Goal: Contribute content: Add original content to the website for others to see

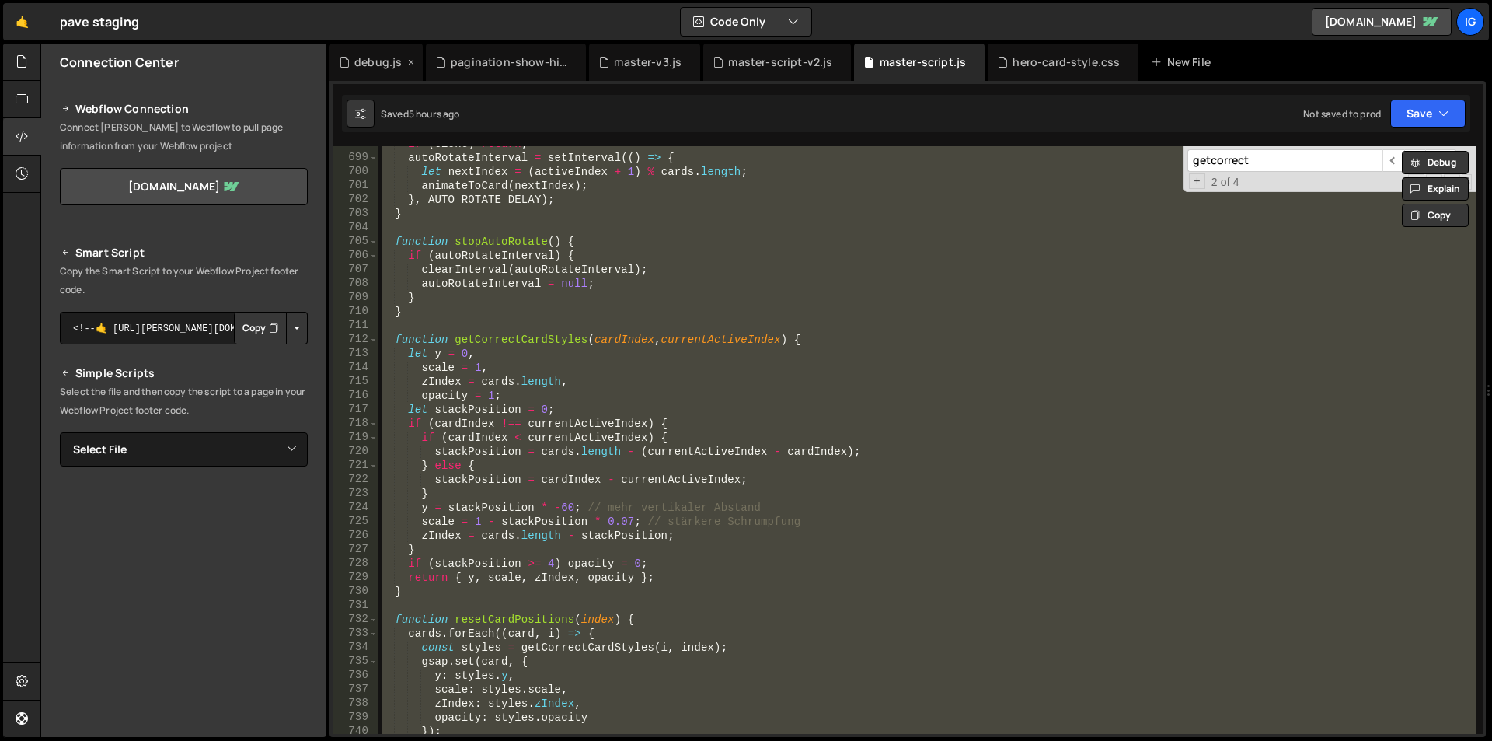
scroll to position [9762, 0]
click at [1177, 65] on div "New File" at bounding box center [1183, 62] width 65 height 16
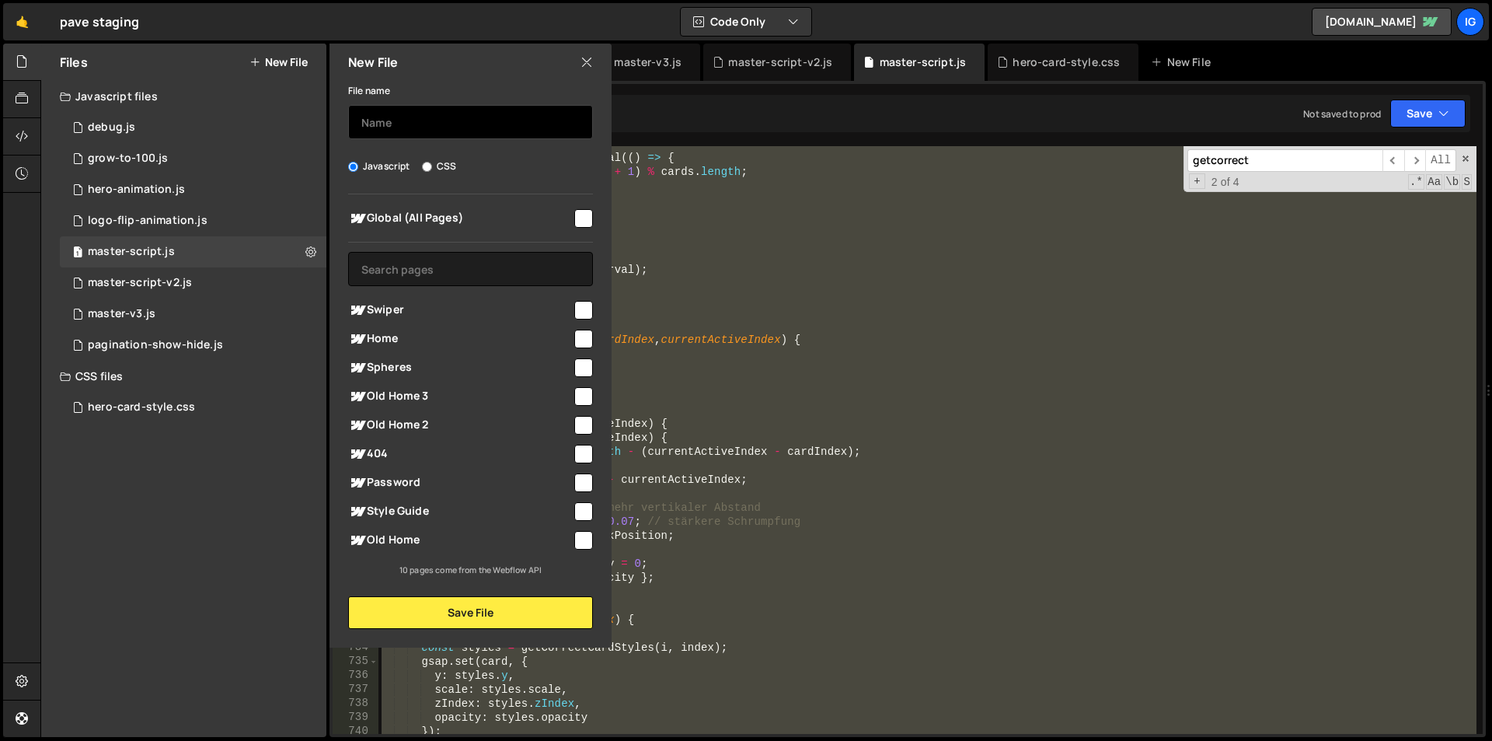
click at [466, 131] on input "text" at bounding box center [470, 122] width 245 height 34
type input "image flip"
click at [585, 214] on input "checkbox" at bounding box center [583, 218] width 19 height 19
checkbox input "true"
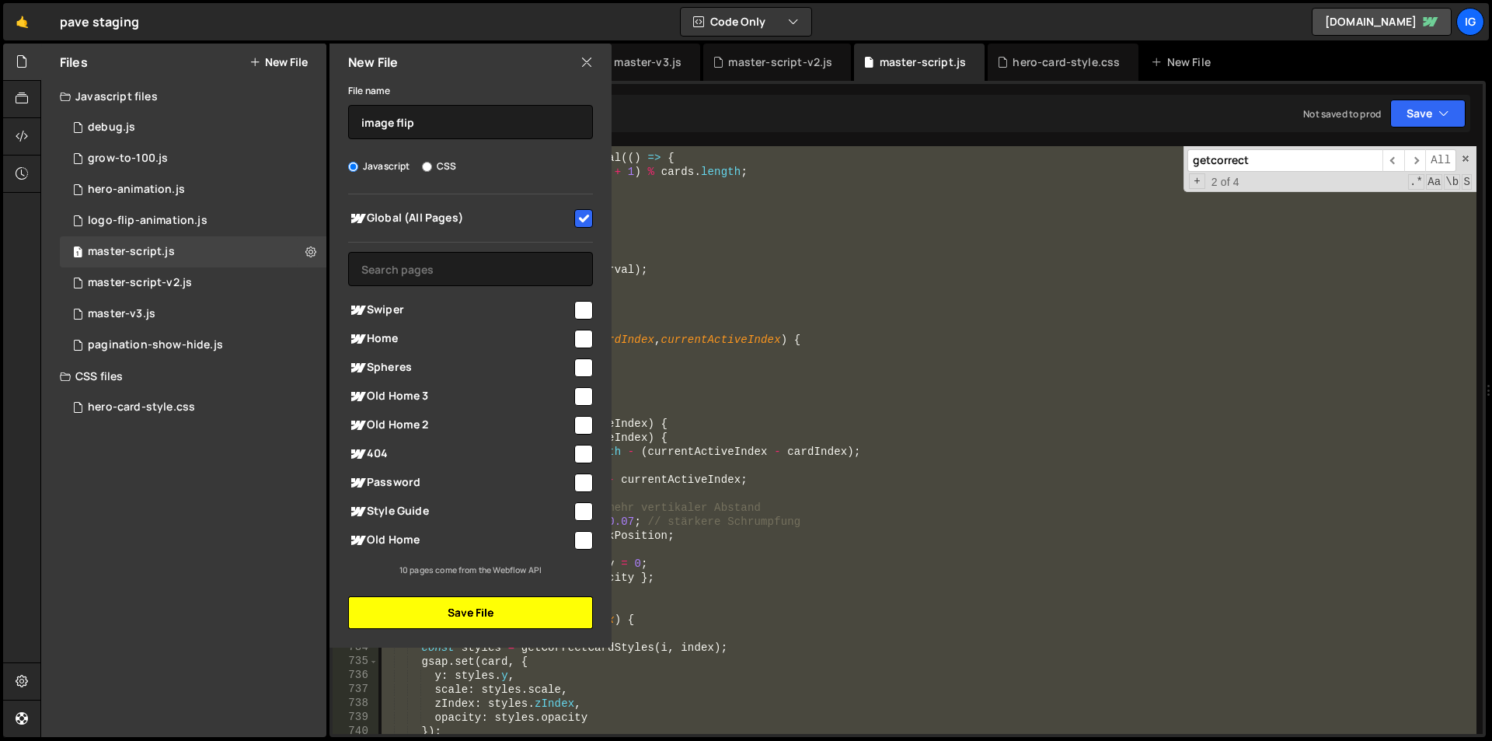
click at [504, 612] on button "Save File" at bounding box center [470, 612] width 245 height 33
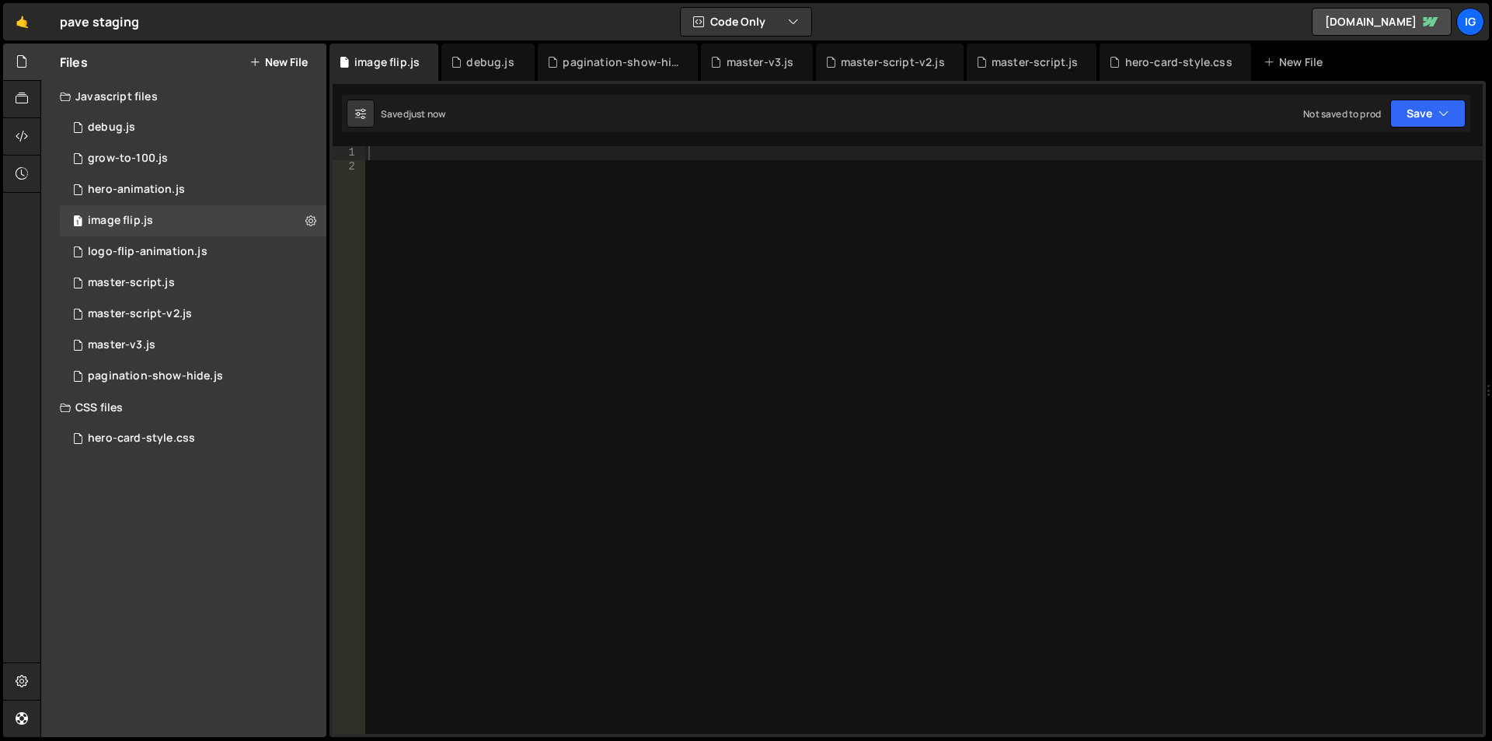
click at [468, 180] on div at bounding box center [924, 454] width 1118 height 616
click at [452, 156] on div at bounding box center [924, 454] width 1118 height 616
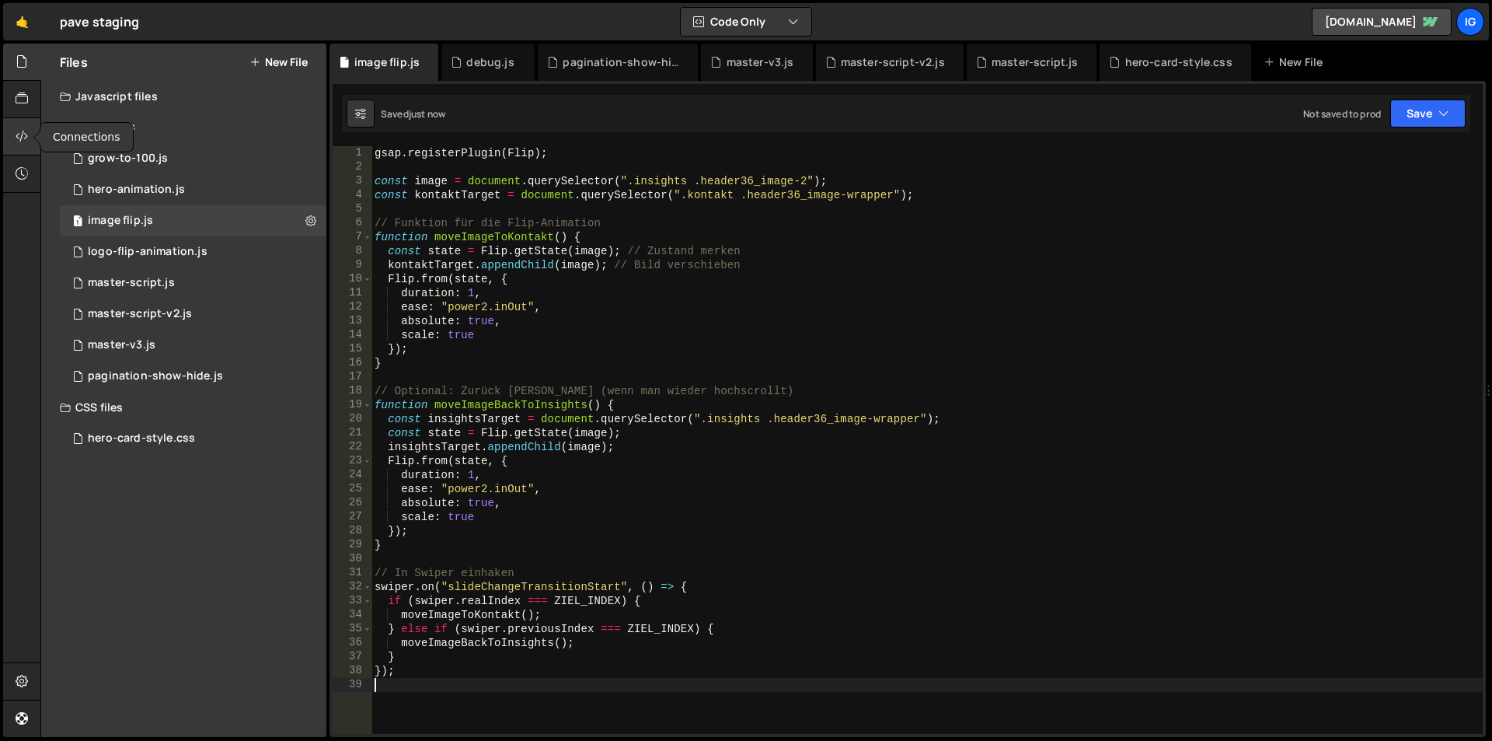
click at [29, 132] on div at bounding box center [22, 136] width 38 height 37
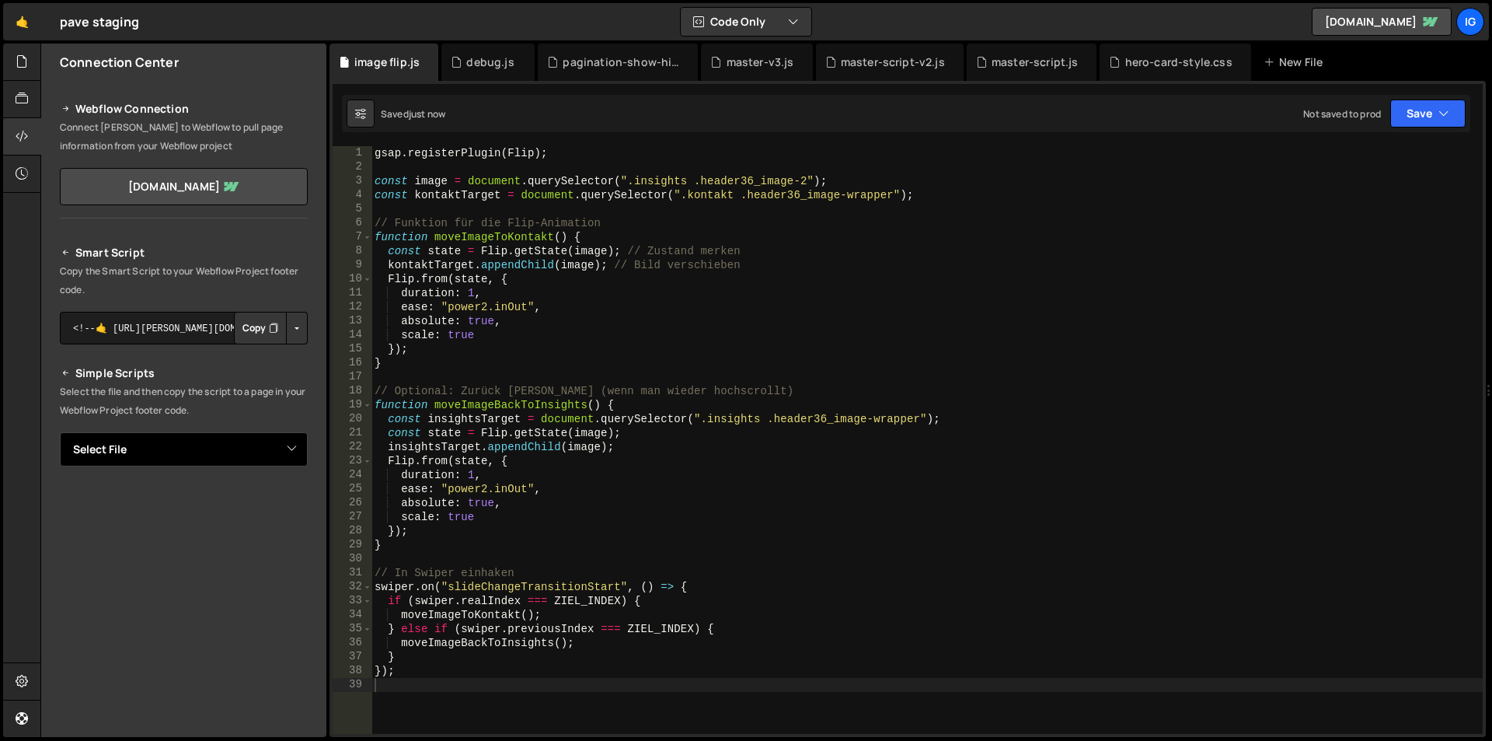
click at [212, 445] on select "Select File debug.js grow-to-100.js hero-animation.js logo-flip-animation.js ma…" at bounding box center [184, 449] width 248 height 34
select select "46741"
click at [60, 432] on select "Select File debug.js grow-to-100.js hero-animation.js logo-flip-animation.js ma…" at bounding box center [184, 449] width 248 height 34
click at [241, 492] on button "Copy" at bounding box center [260, 502] width 53 height 33
click at [832, 228] on div "gsap . registerPlugin ( Flip ) ; const image = document . querySelector ( ".ins…" at bounding box center [928, 454] width 1112 height 616
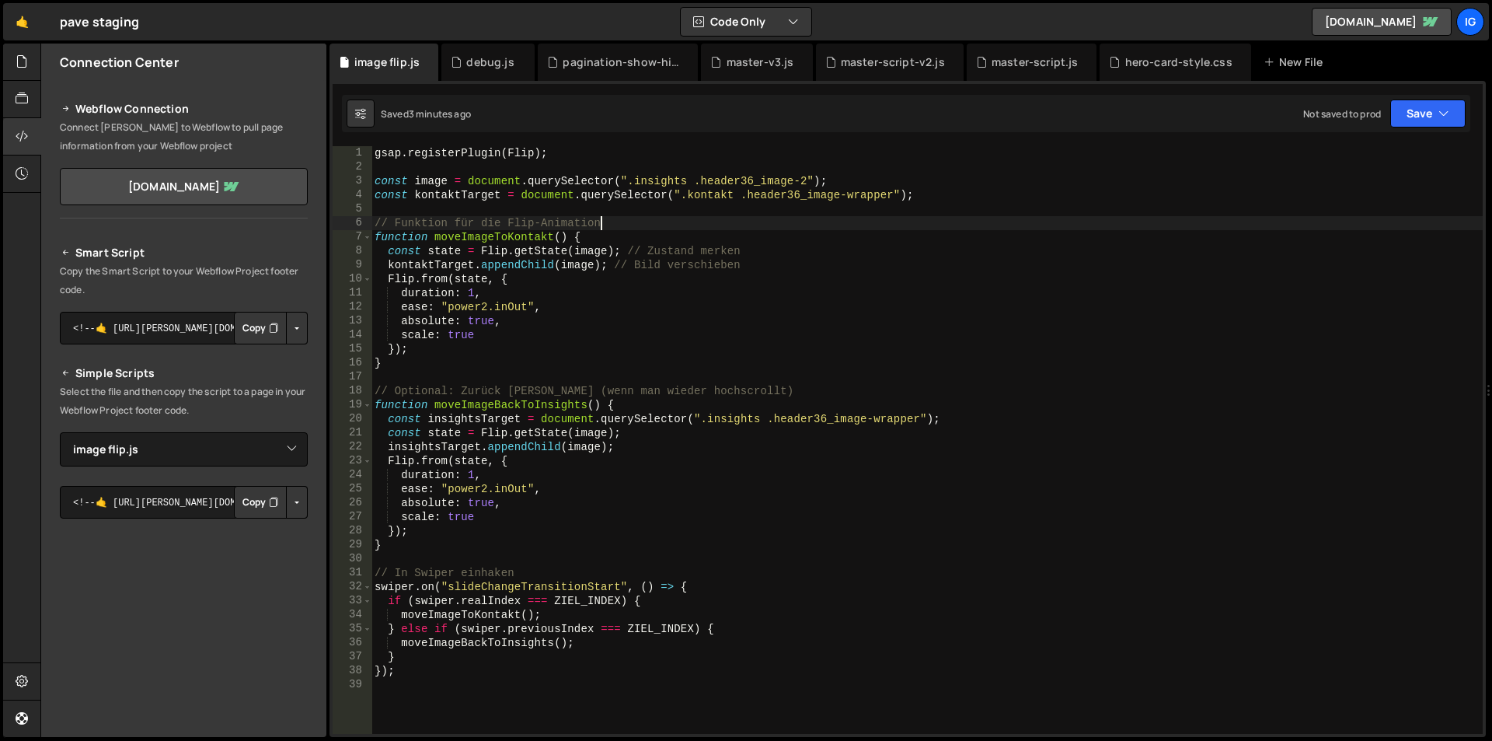
click at [543, 159] on div "gsap . registerPlugin ( Flip ) ; const image = document . querySelector ( ".ins…" at bounding box center [928, 454] width 1112 height 616
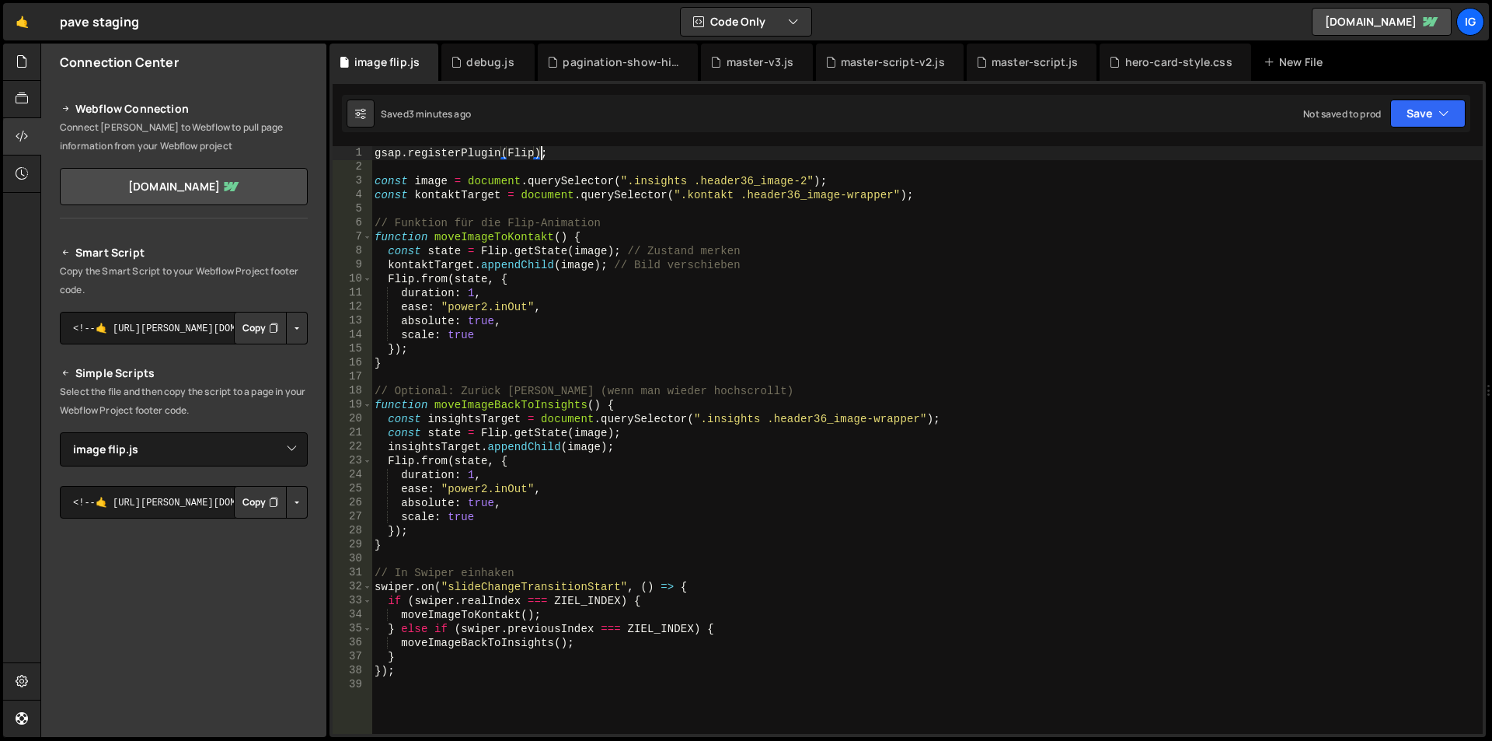
type textarea "gsap.registerPlugin(Flip);"
click at [543, 159] on div "gsap . registerPlugin ( Flip ) ; const image = document . querySelector ( ".ins…" at bounding box center [928, 454] width 1112 height 616
click at [598, 159] on div "gsap . registerPlugin ( Flip ) ; const image = document . querySelector ( ".ins…" at bounding box center [928, 454] width 1112 height 616
drag, startPoint x: 579, startPoint y: 159, endPoint x: 326, endPoint y: 152, distance: 252.7
click at [326, 152] on div "Files New File Javascript files 1 debug.js 0 1 grow-to-100.js 0 1 hero-animatio…" at bounding box center [766, 391] width 1452 height 694
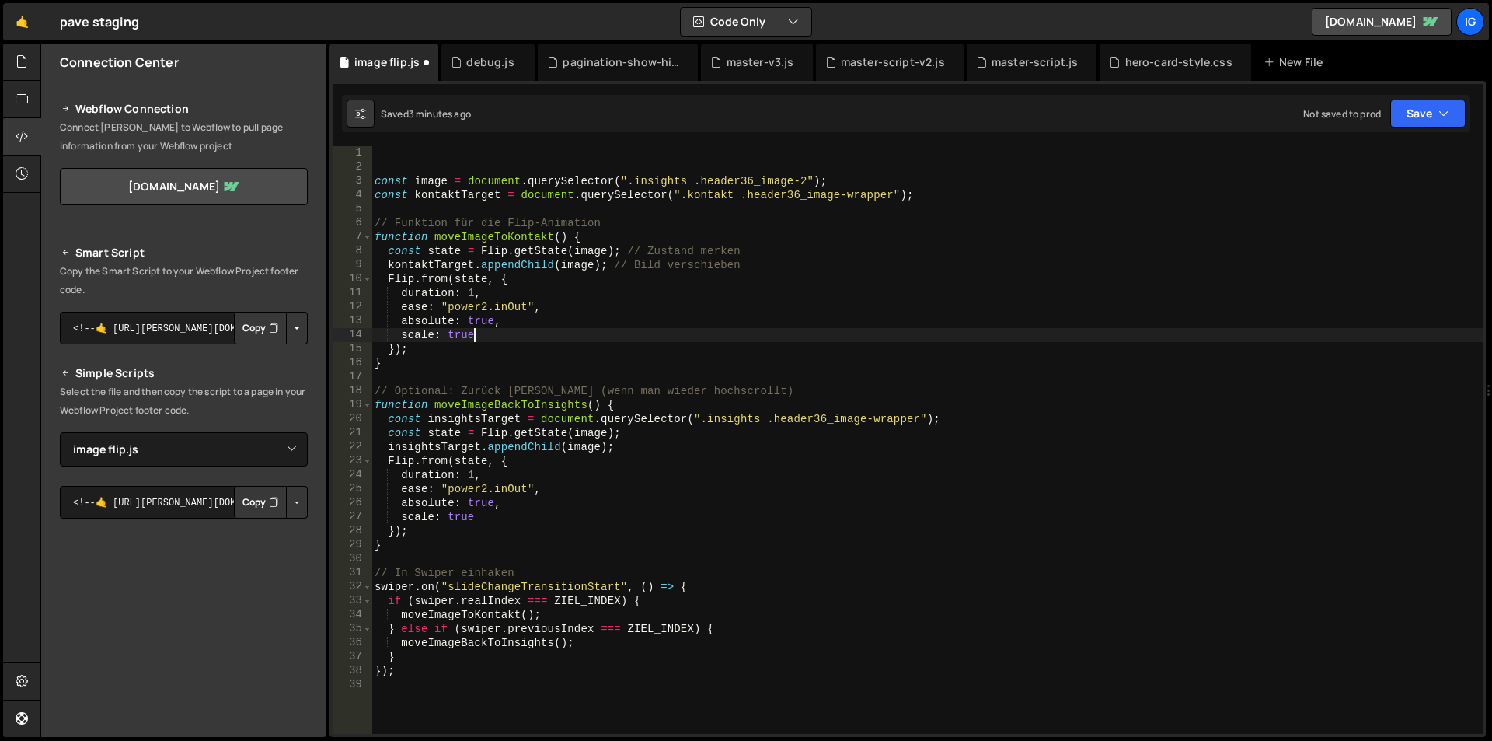
click at [480, 334] on div "const image = document . querySelector ( ".insights .header36_image-2" ) ; cons…" at bounding box center [928, 454] width 1112 height 616
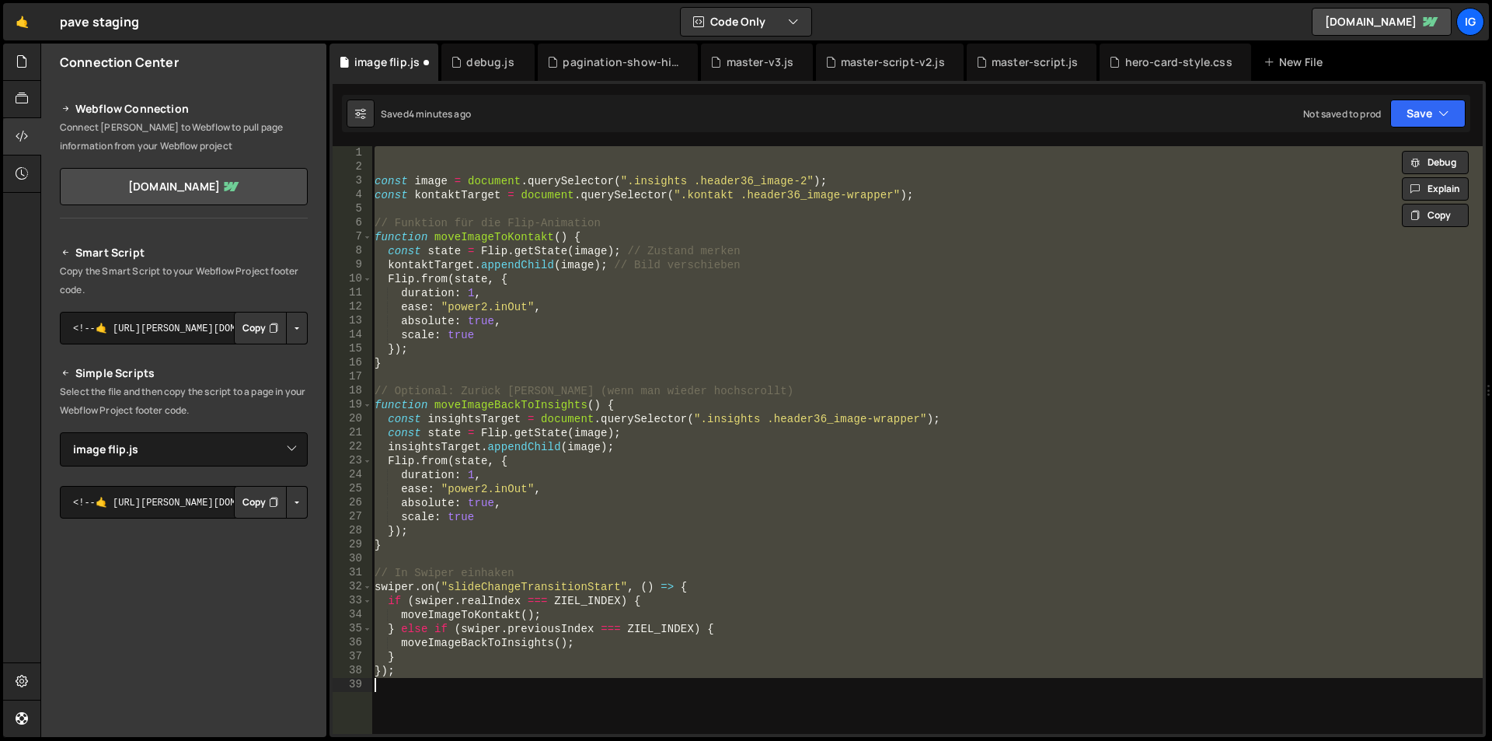
click at [468, 246] on div "const image = document . querySelector ( ".insights .header36_image-2" ) ; cons…" at bounding box center [928, 440] width 1112 height 588
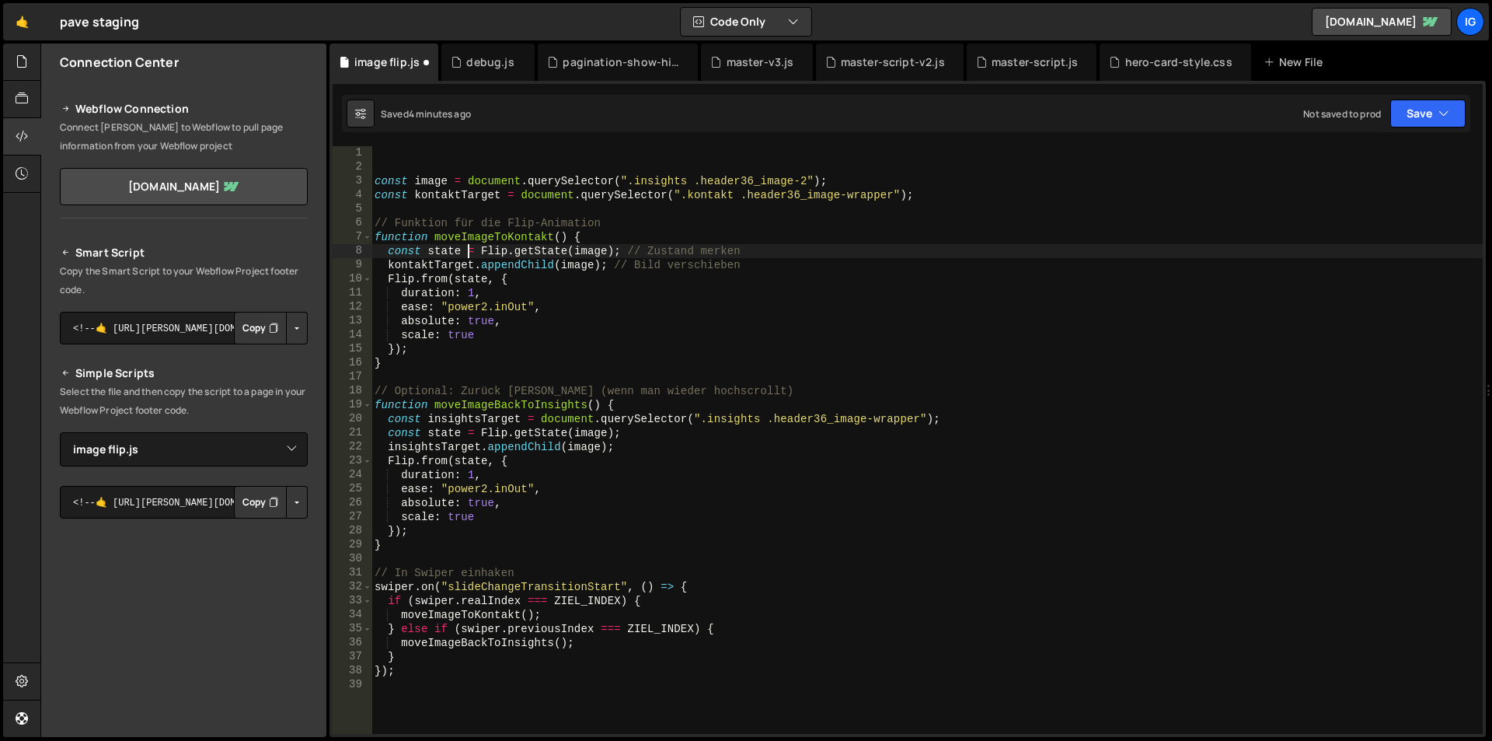
type textarea "});"
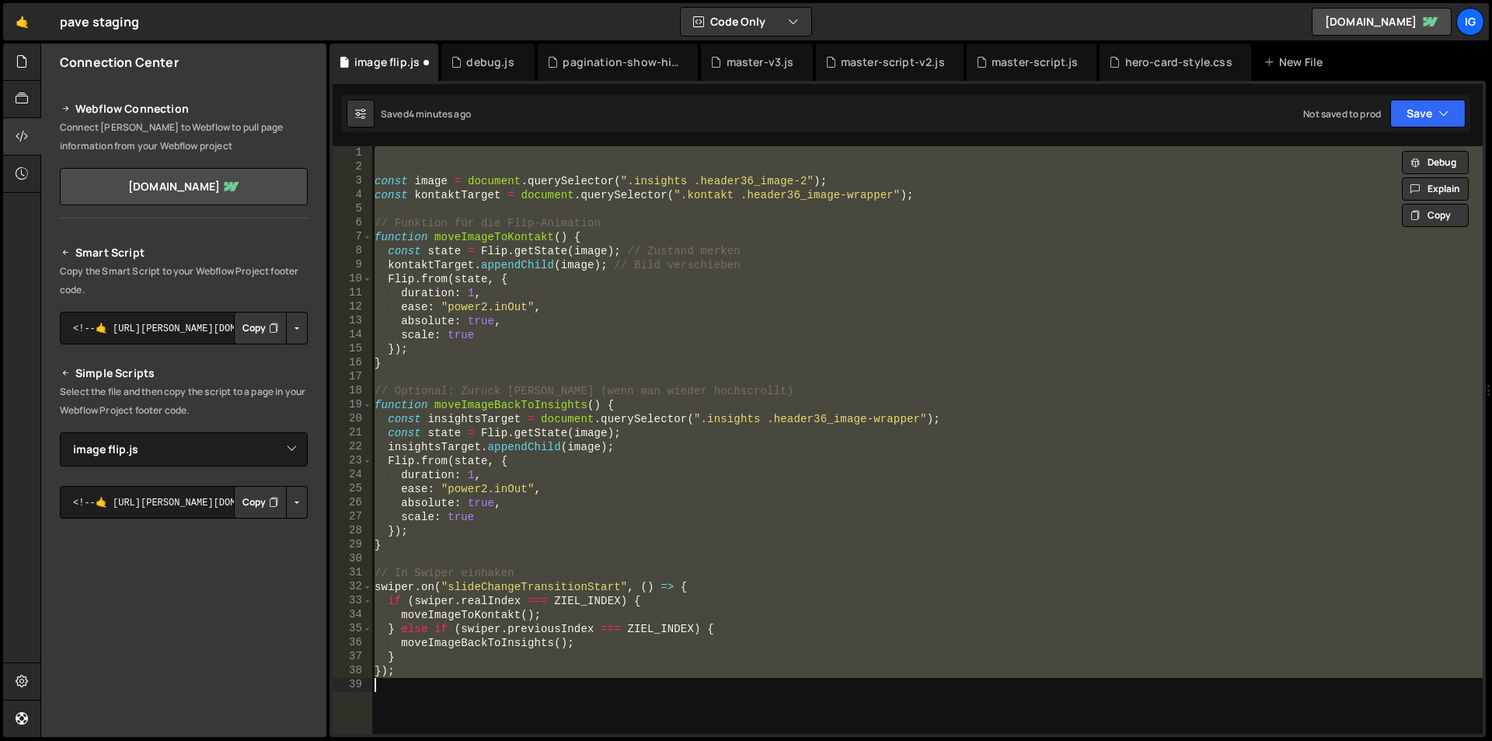
paste textarea
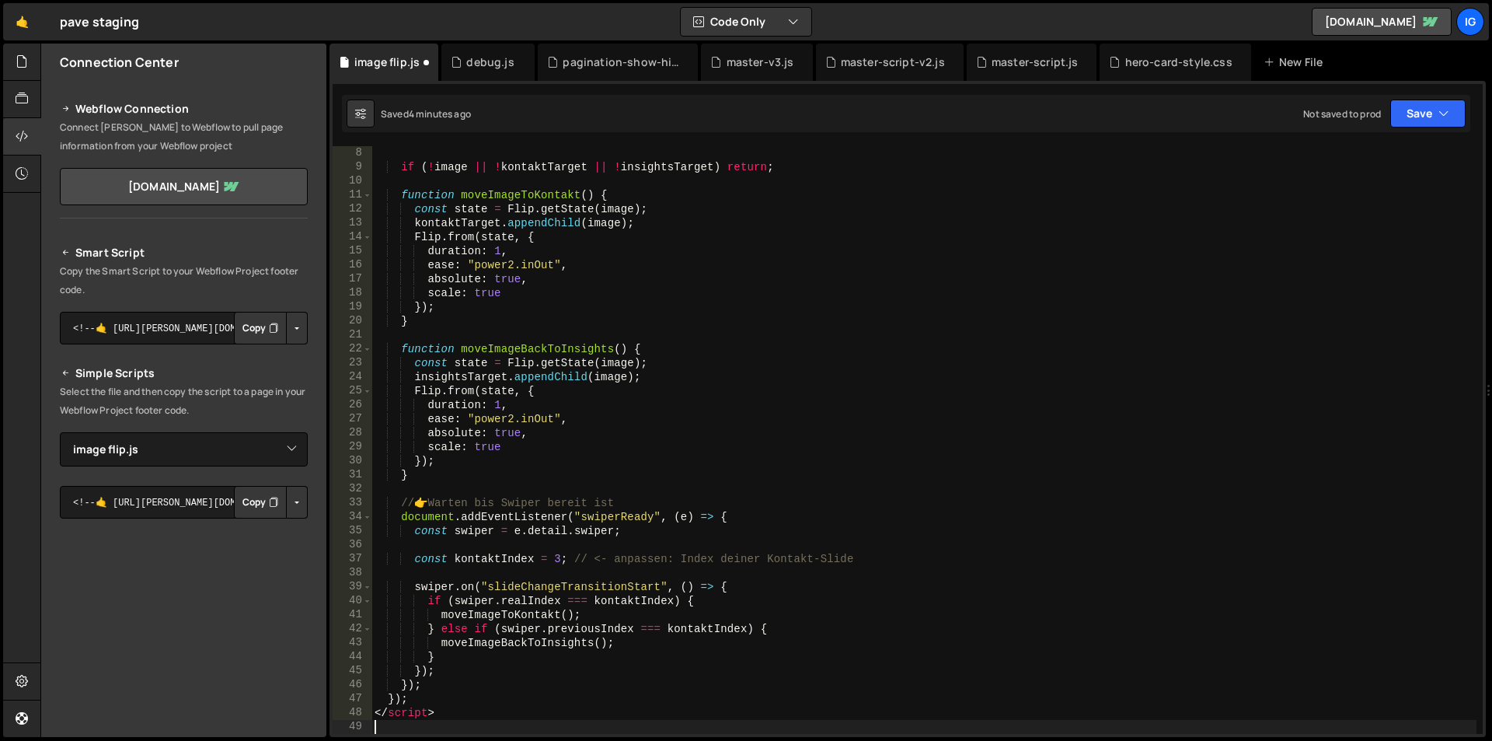
scroll to position [0, 0]
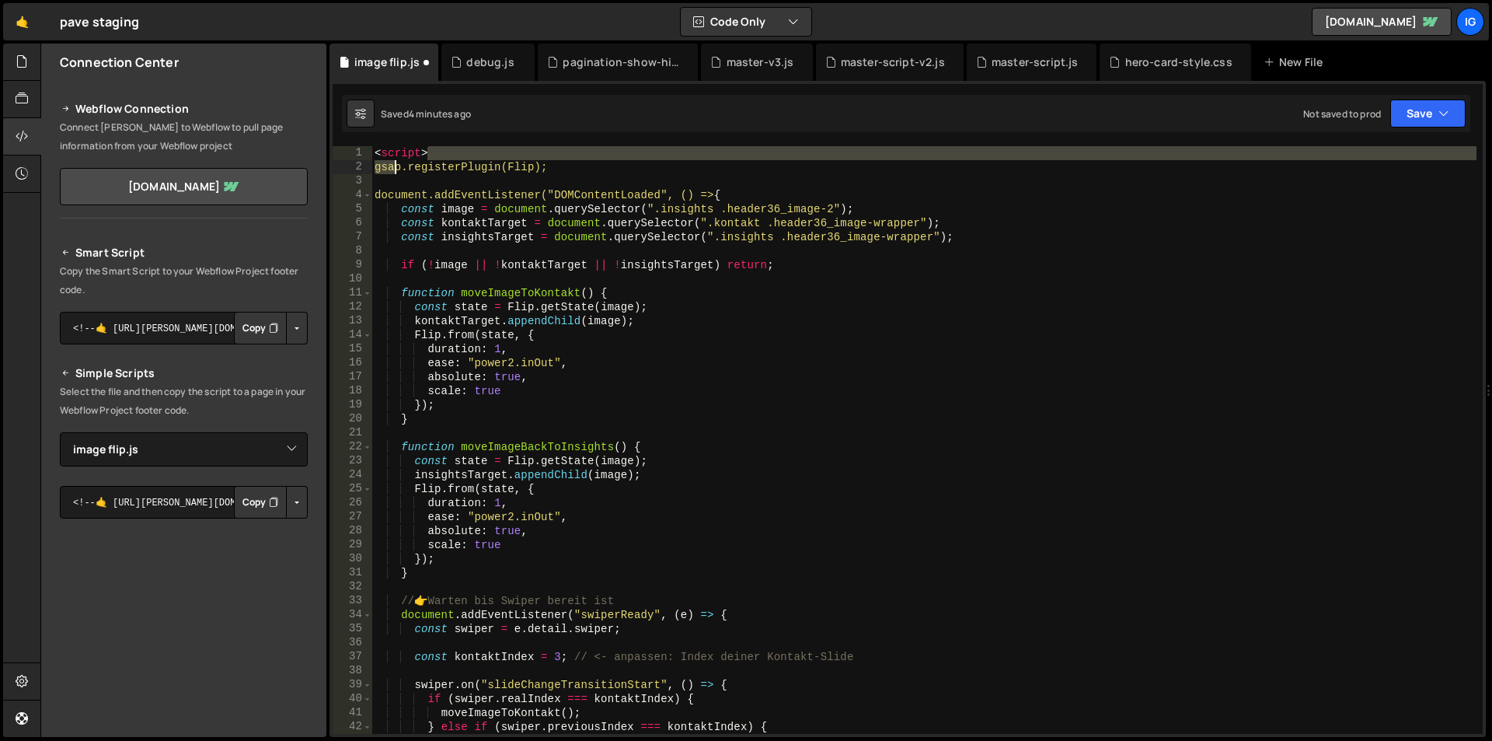
drag, startPoint x: 389, startPoint y: 160, endPoint x: 322, endPoint y: 162, distance: 67.6
click at [322, 162] on div "Files New File Javascript files 1 debug.js 0 1 grow-to-100.js 0 1 hero-animatio…" at bounding box center [766, 391] width 1452 height 694
click at [393, 148] on div "< script > gsap.registerPlugin(Flip); document.addEventListener("DOMContentLoad…" at bounding box center [924, 454] width 1105 height 616
type textarea "<script>"
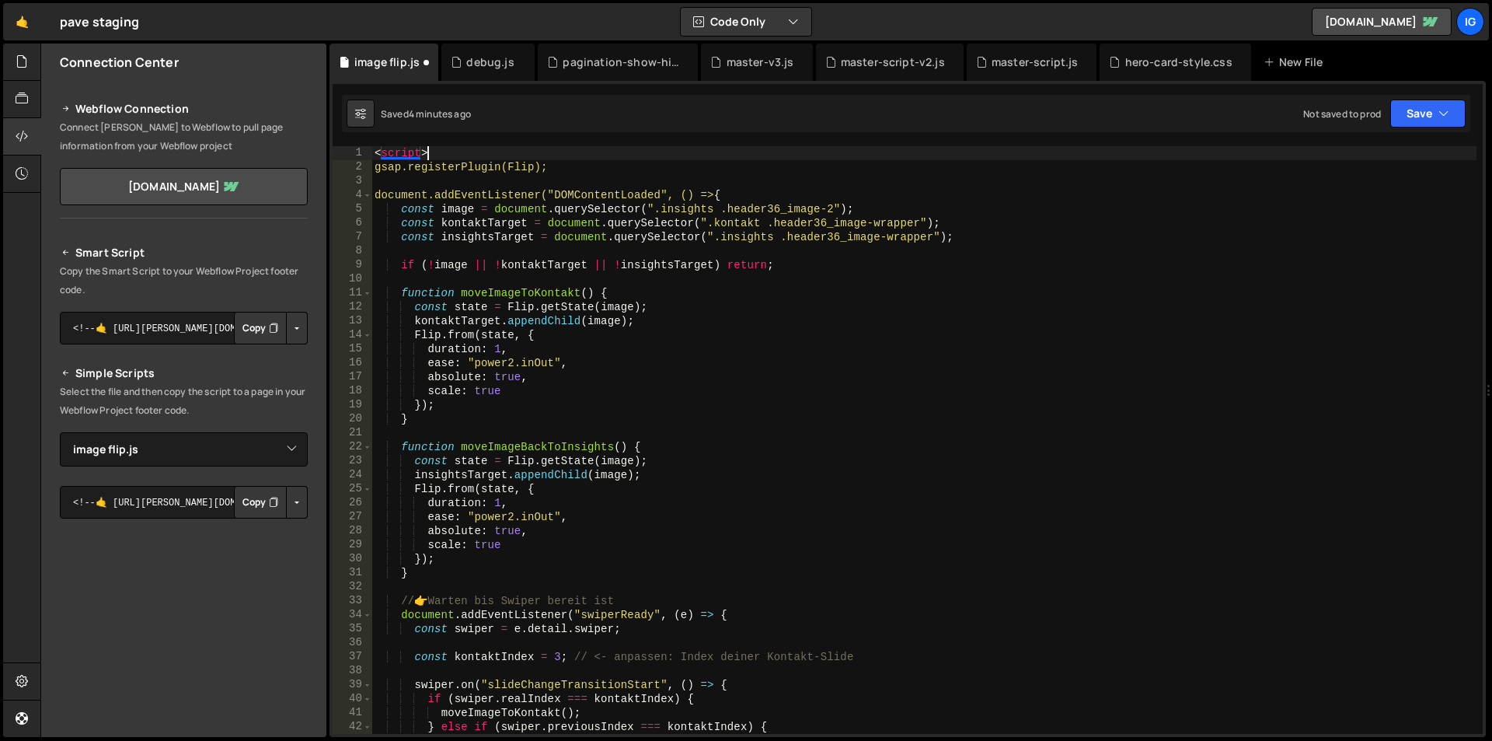
drag, startPoint x: 434, startPoint y: 148, endPoint x: 312, endPoint y: 152, distance: 121.3
click at [312, 152] on div "Files New File Javascript files 1 debug.js 0 1 grow-to-100.js 0 1 hero-animatio…" at bounding box center [766, 391] width 1452 height 694
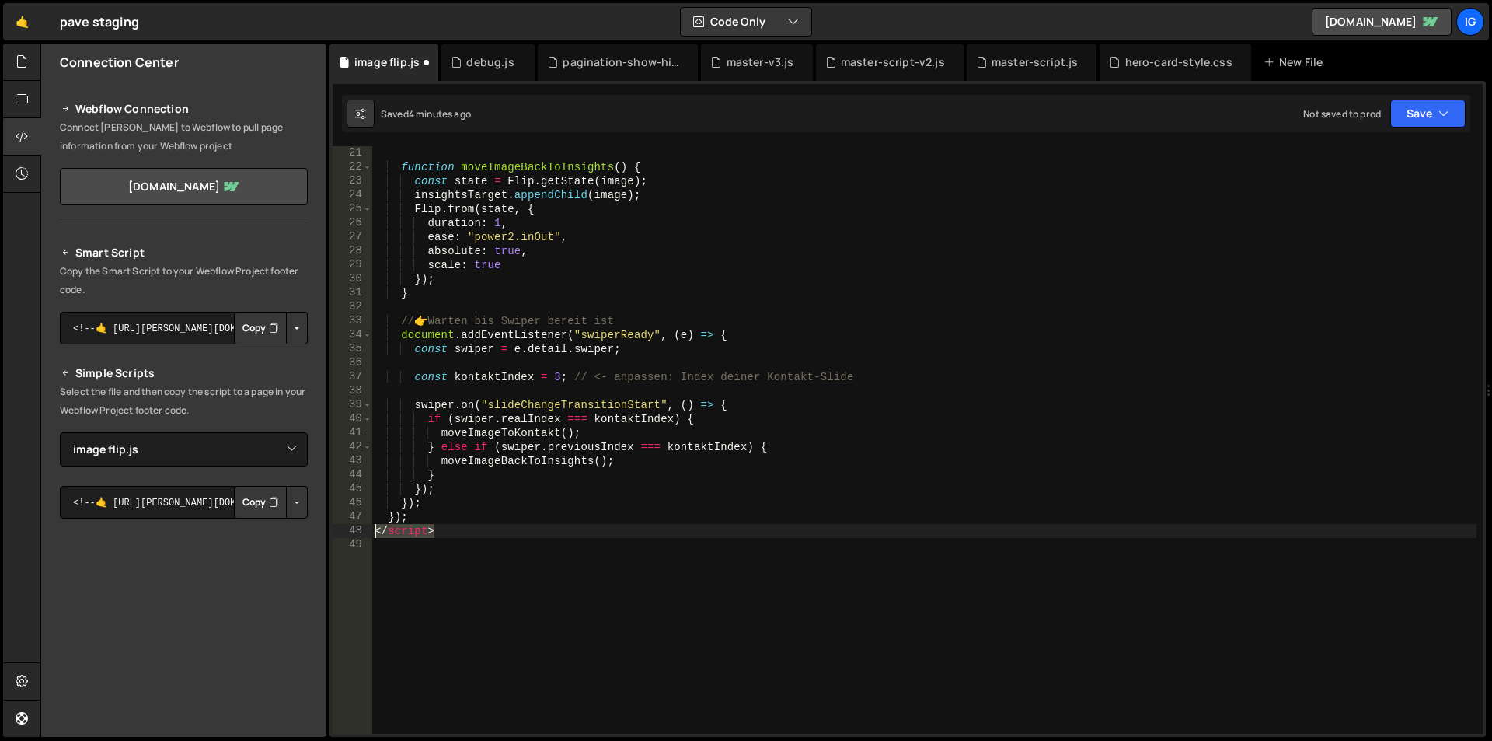
drag, startPoint x: 410, startPoint y: 532, endPoint x: 325, endPoint y: 529, distance: 84.8
click at [325, 529] on div "Files New File Javascript files 1 debug.js 0 1 grow-to-100.js 0 1 hero-animatio…" at bounding box center [766, 391] width 1452 height 694
type textarea "</script>"
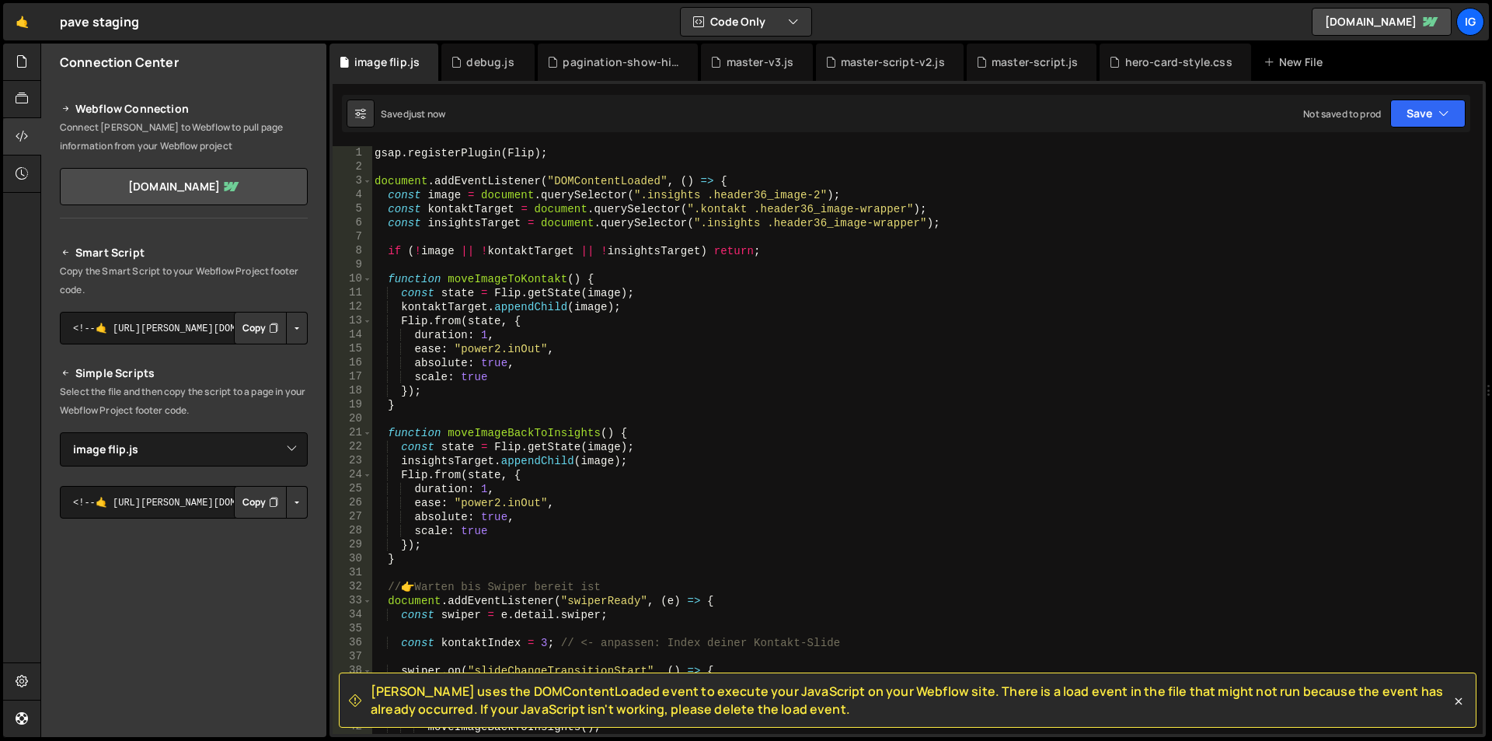
scroll to position [0, 0]
drag, startPoint x: 488, startPoint y: 149, endPoint x: 341, endPoint y: 145, distance: 147.0
click at [341, 145] on div "[PERSON_NAME] uses the DOMContentLoaded event to execute your JavaScript on you…" at bounding box center [908, 409] width 1157 height 656
type textarea "gsap.registerPlugin(Flip);"
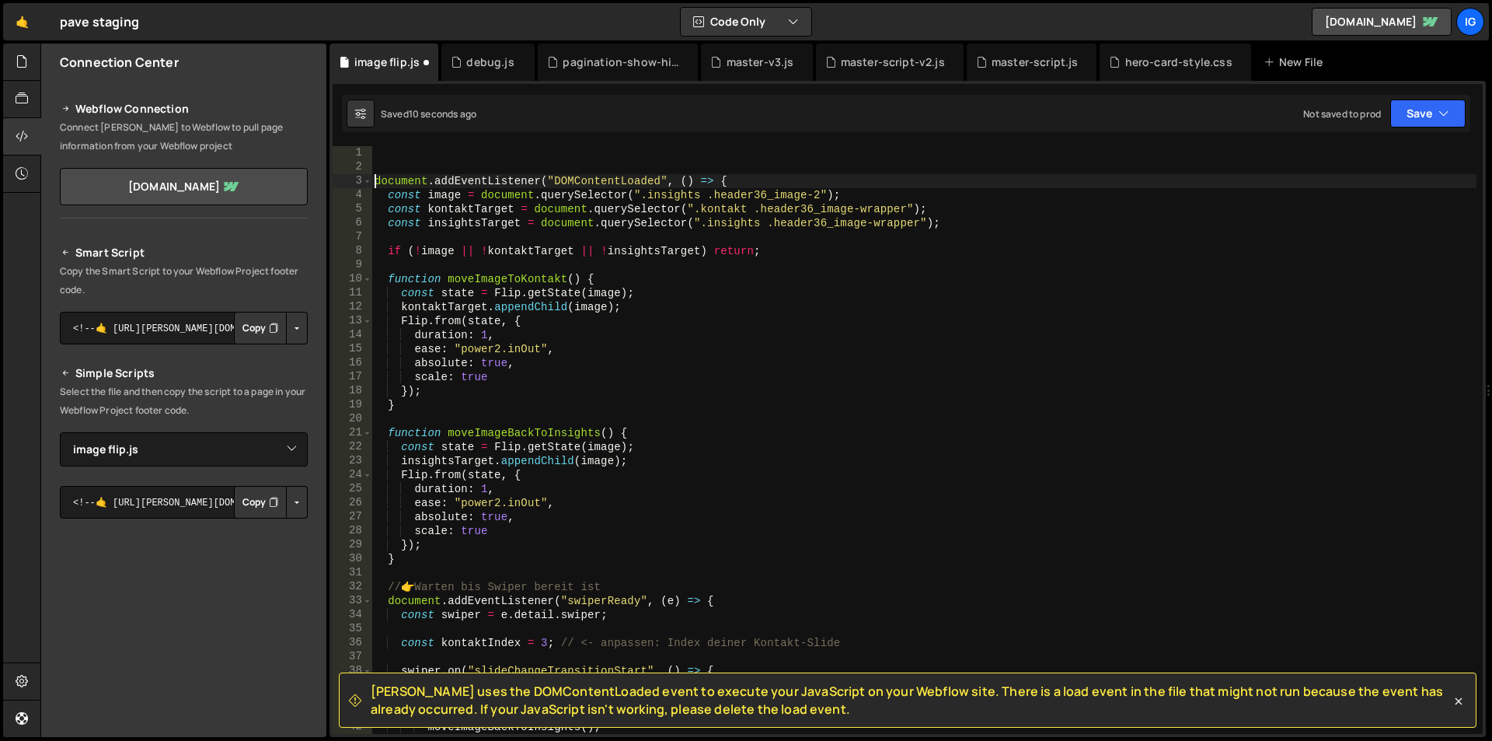
click at [377, 177] on div "document . addEventListener ( "DOMContentLoaded" , ( ) => { const image = docum…" at bounding box center [924, 454] width 1105 height 616
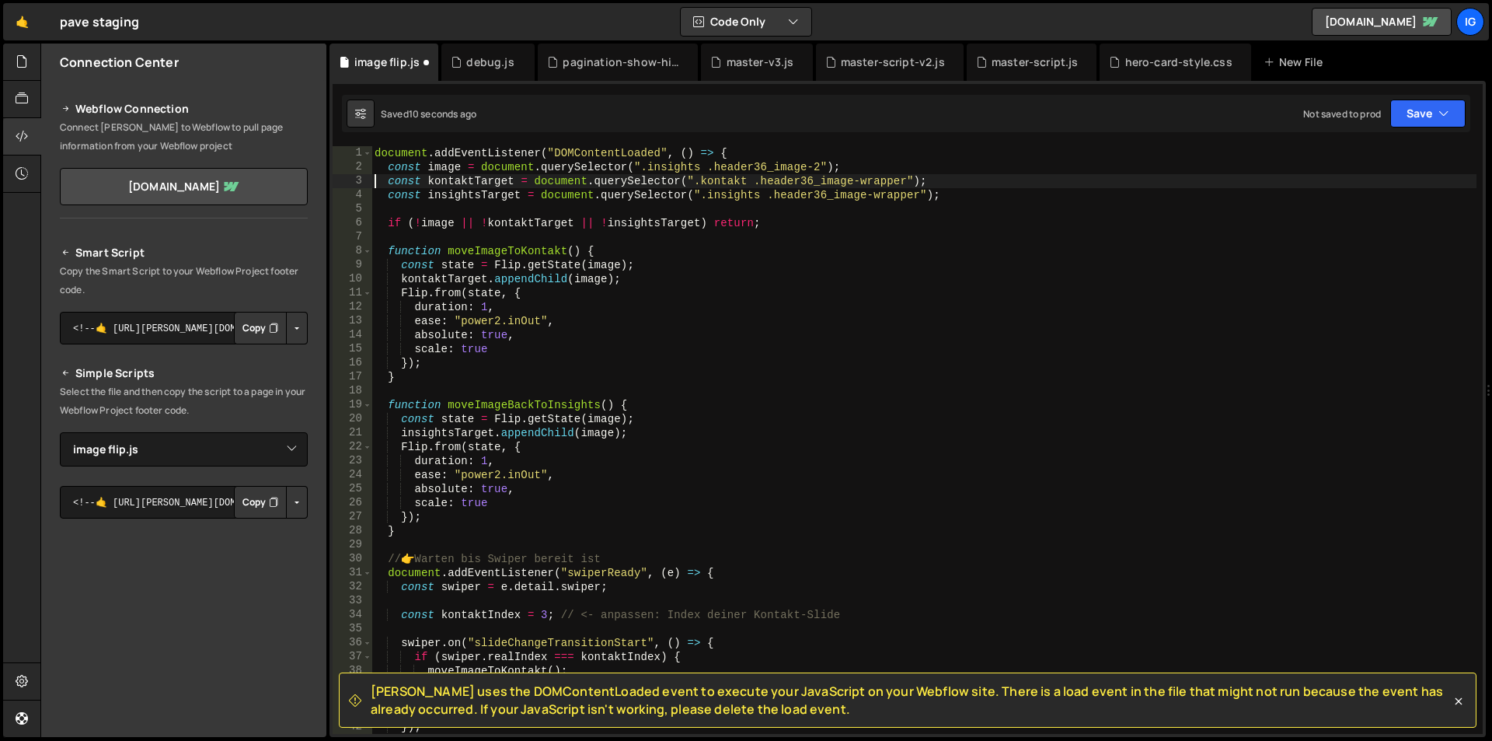
type textarea "const kontaktTarget = document.querySelector(".kontakt .header36_image-wrapper"…"
copy span "[PERSON_NAME] uses the DOMContentLoaded event to execute your JavaScript on you…"
drag, startPoint x: 817, startPoint y: 719, endPoint x: 367, endPoint y: 678, distance: 452.0
click at [367, 678] on div "[PERSON_NAME] uses the DOMContentLoaded event to execute your JavaScript on you…" at bounding box center [908, 699] width 1138 height 55
click at [622, 208] on div "document . addEventListener ( "DOMContentLoaded" , ( ) => { const image = docum…" at bounding box center [924, 454] width 1105 height 616
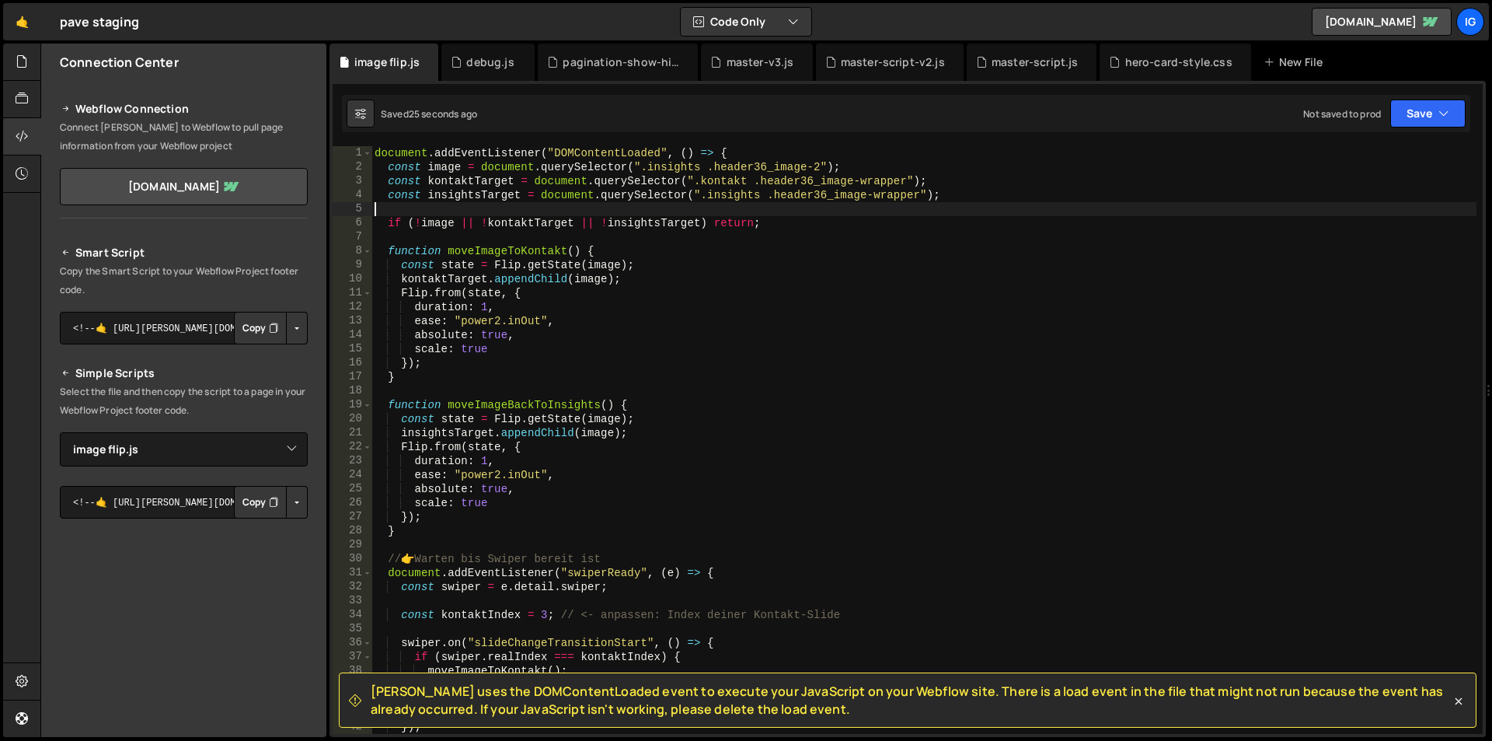
type textarea "});"
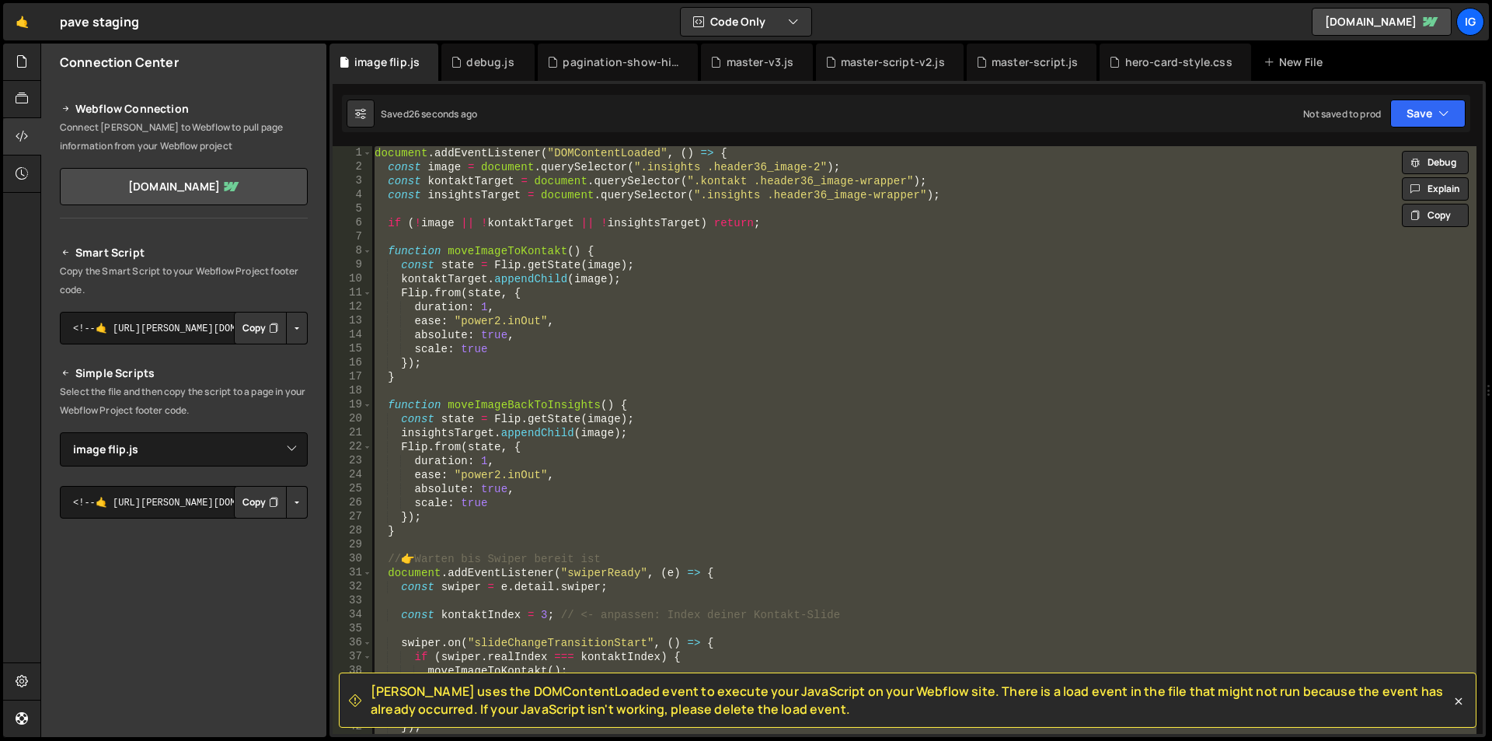
paste textarea
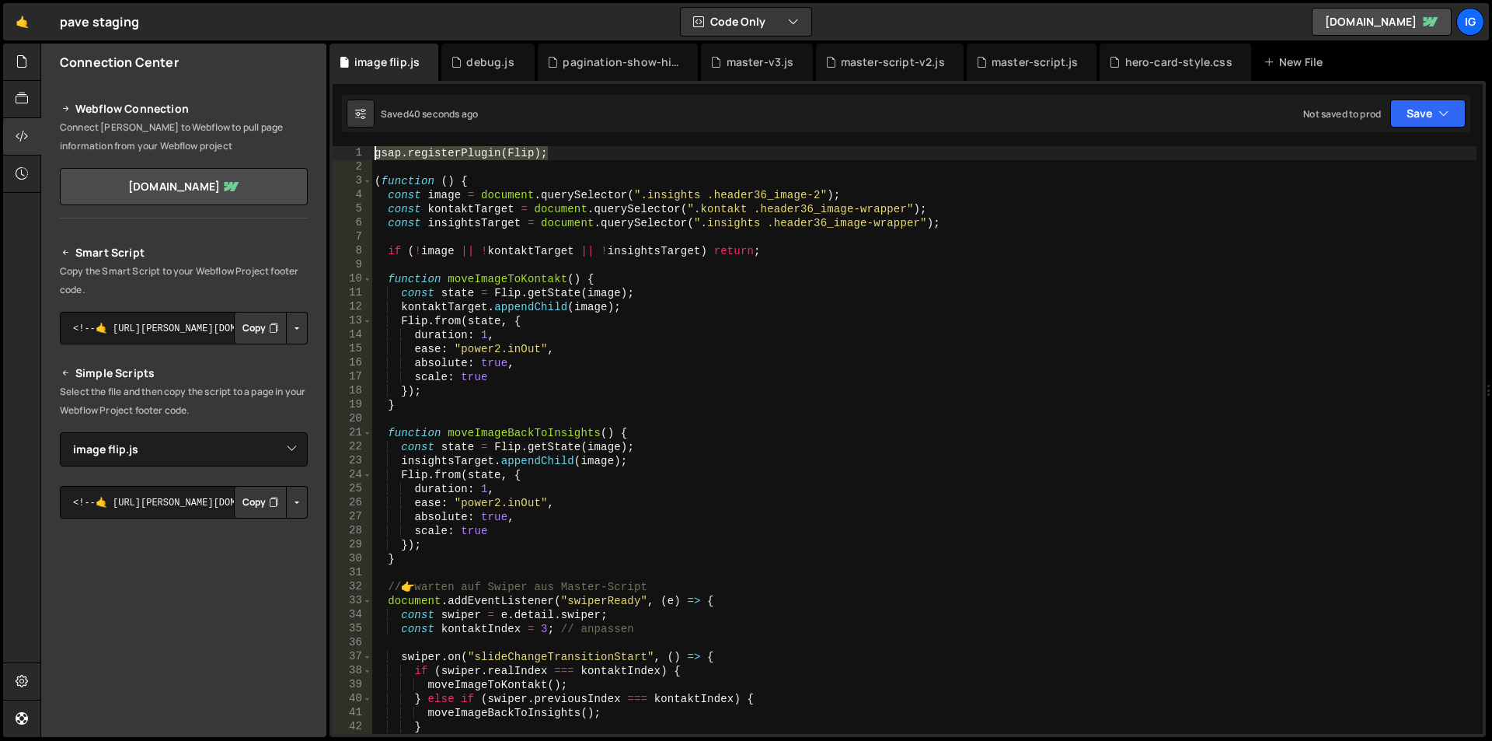
drag, startPoint x: 588, startPoint y: 157, endPoint x: 257, endPoint y: 127, distance: 333.3
click at [257, 127] on div "Files New File Javascript files 1 debug.js 0 1 grow-to-100.js 0 1 hero-animatio…" at bounding box center [766, 391] width 1452 height 694
type textarea "gsap.registerPlugin(Flip);"
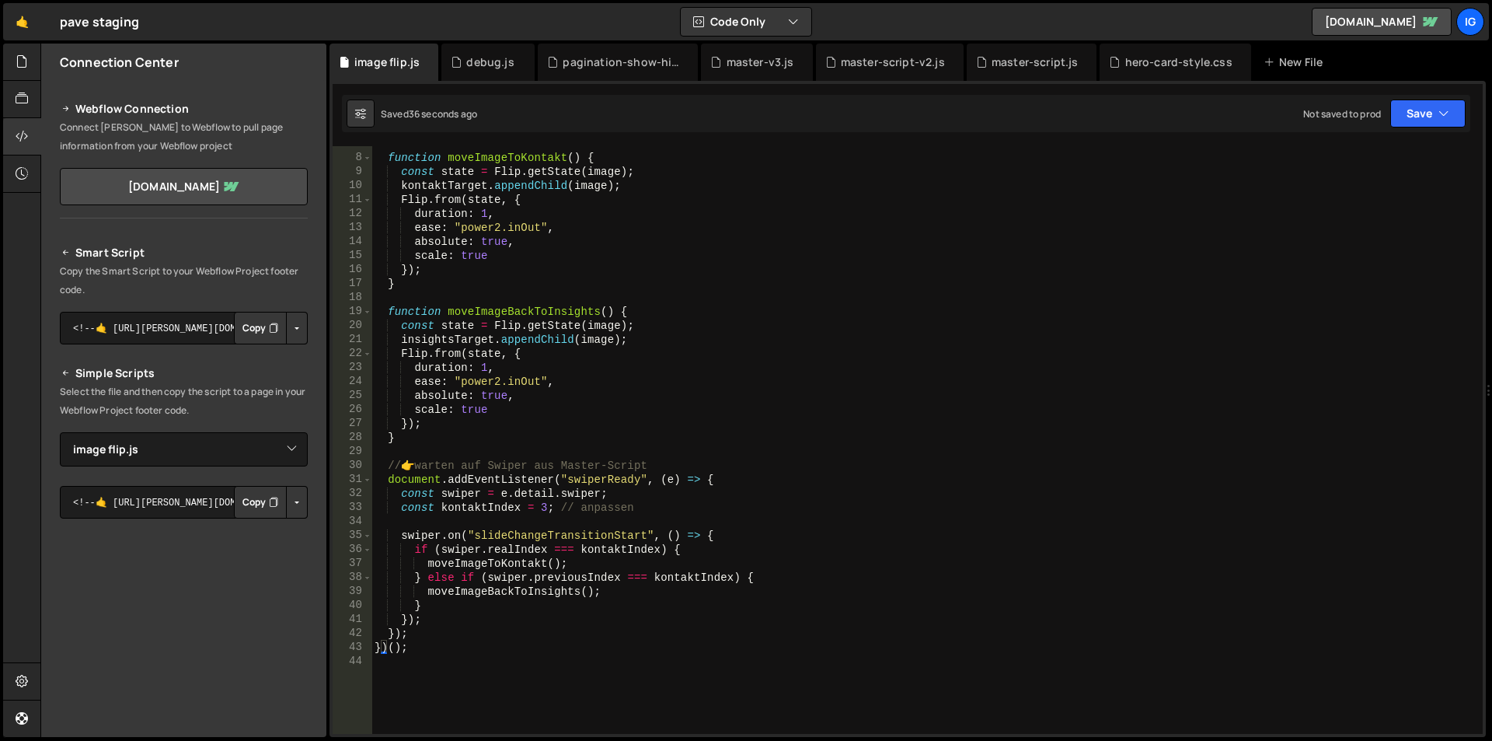
scroll to position [140, 0]
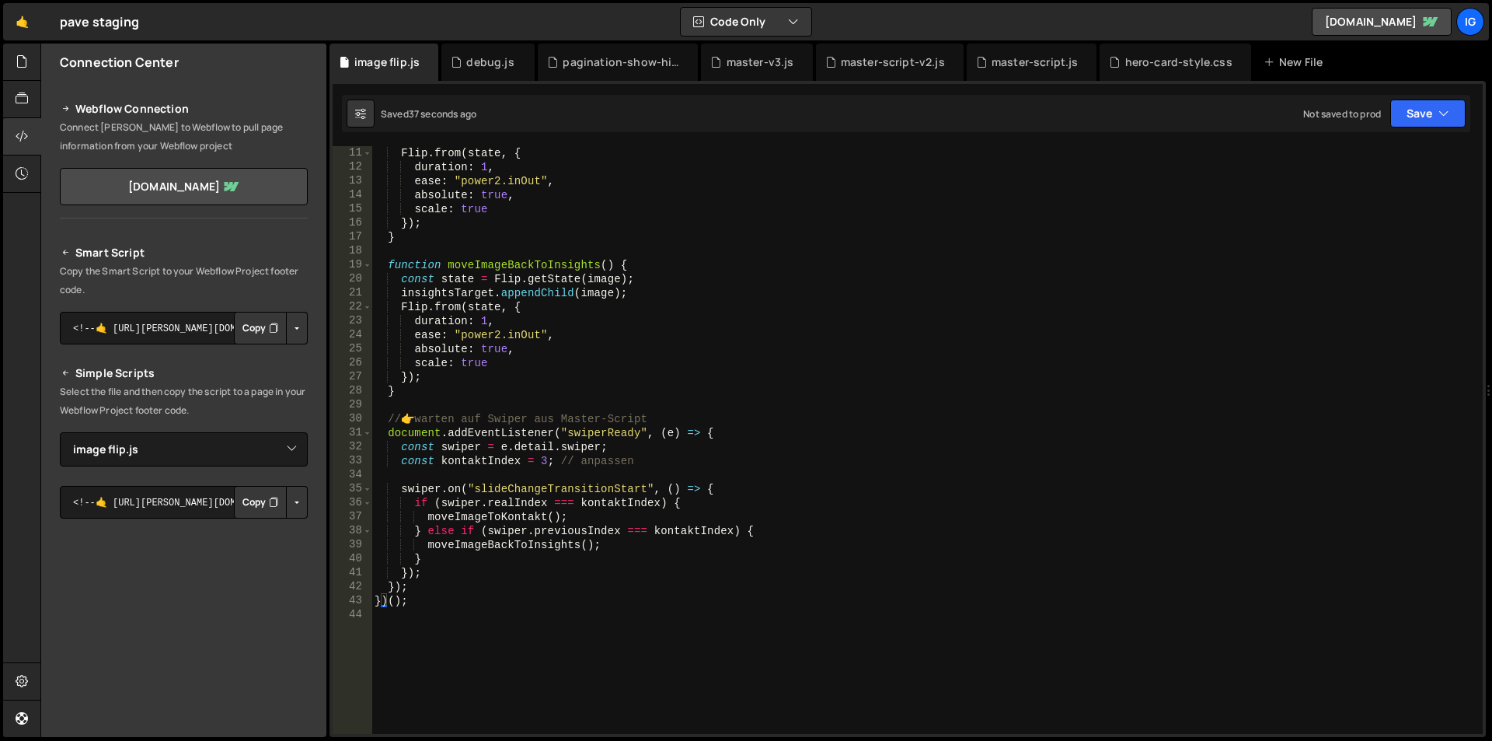
click at [562, 380] on div "Flip . from ( state , { duration : 1 , ease : "power2.inOut" , absolute : true …" at bounding box center [924, 454] width 1105 height 616
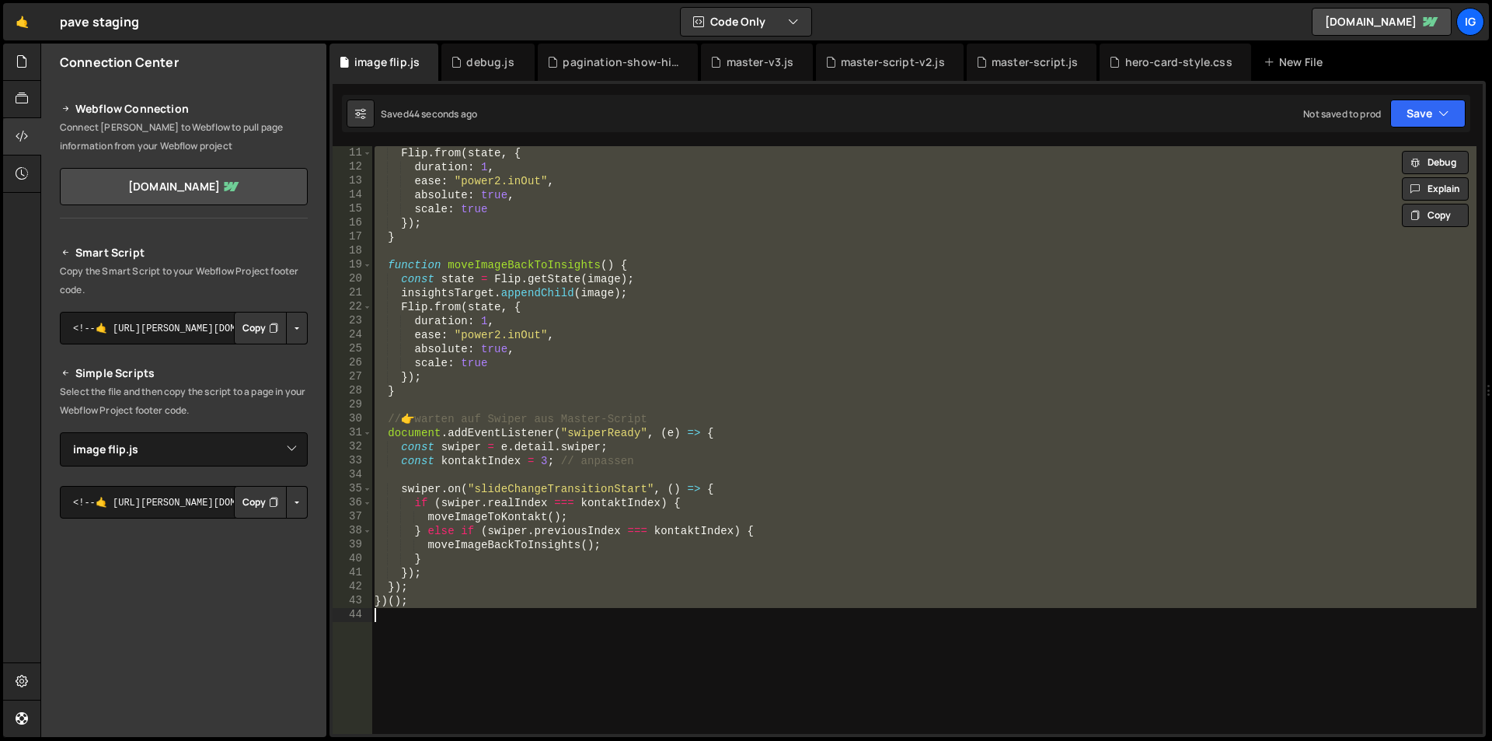
click at [546, 463] on div "Flip . from ( state , { duration : 1 , ease : "power2.inOut" , absolute : true …" at bounding box center [924, 440] width 1105 height 588
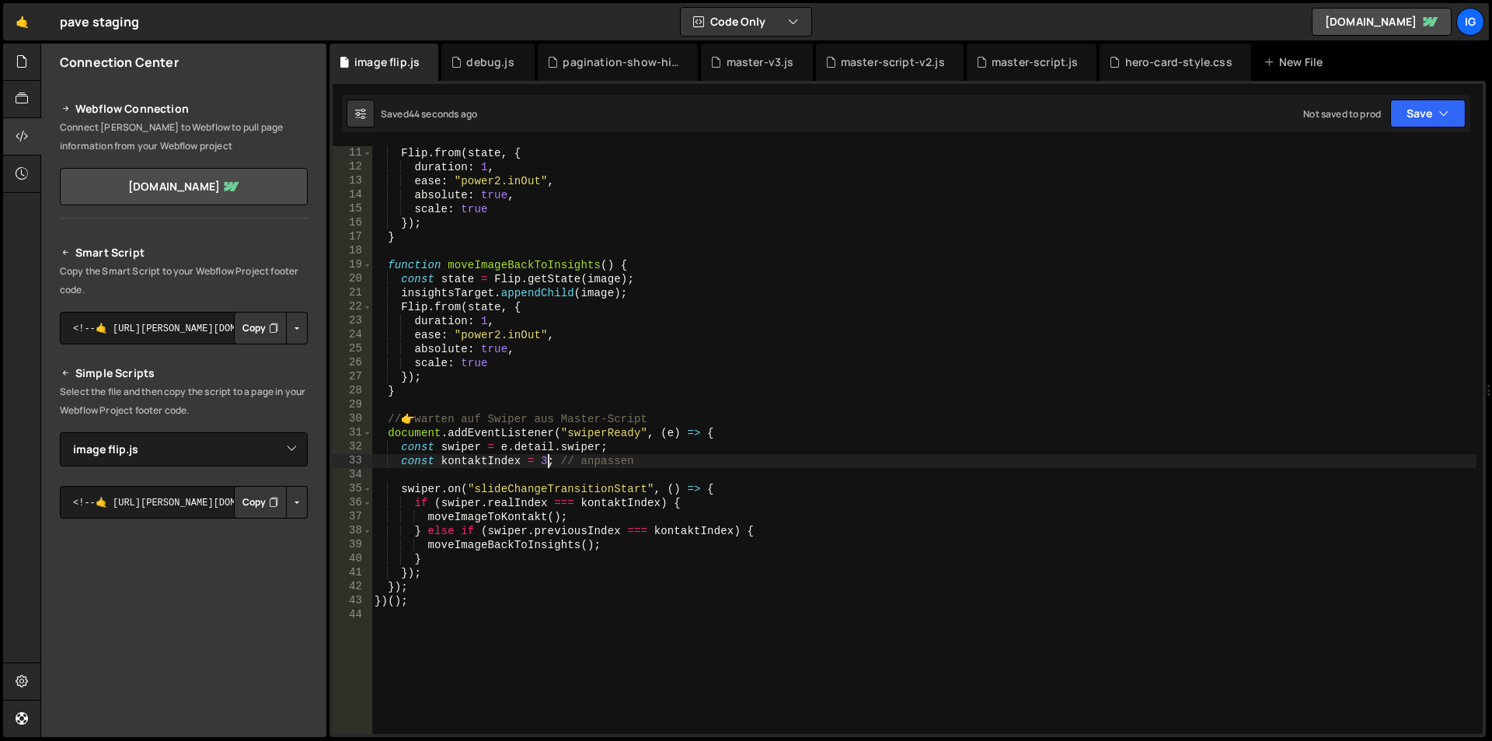
type textarea "const kontaktIndex = 3; // anpassen"
click at [438, 626] on div "Flip . from ( state , { duration : 1 , ease : "power2.inOut" , absolute : true …" at bounding box center [924, 454] width 1105 height 616
type textarea "})();"
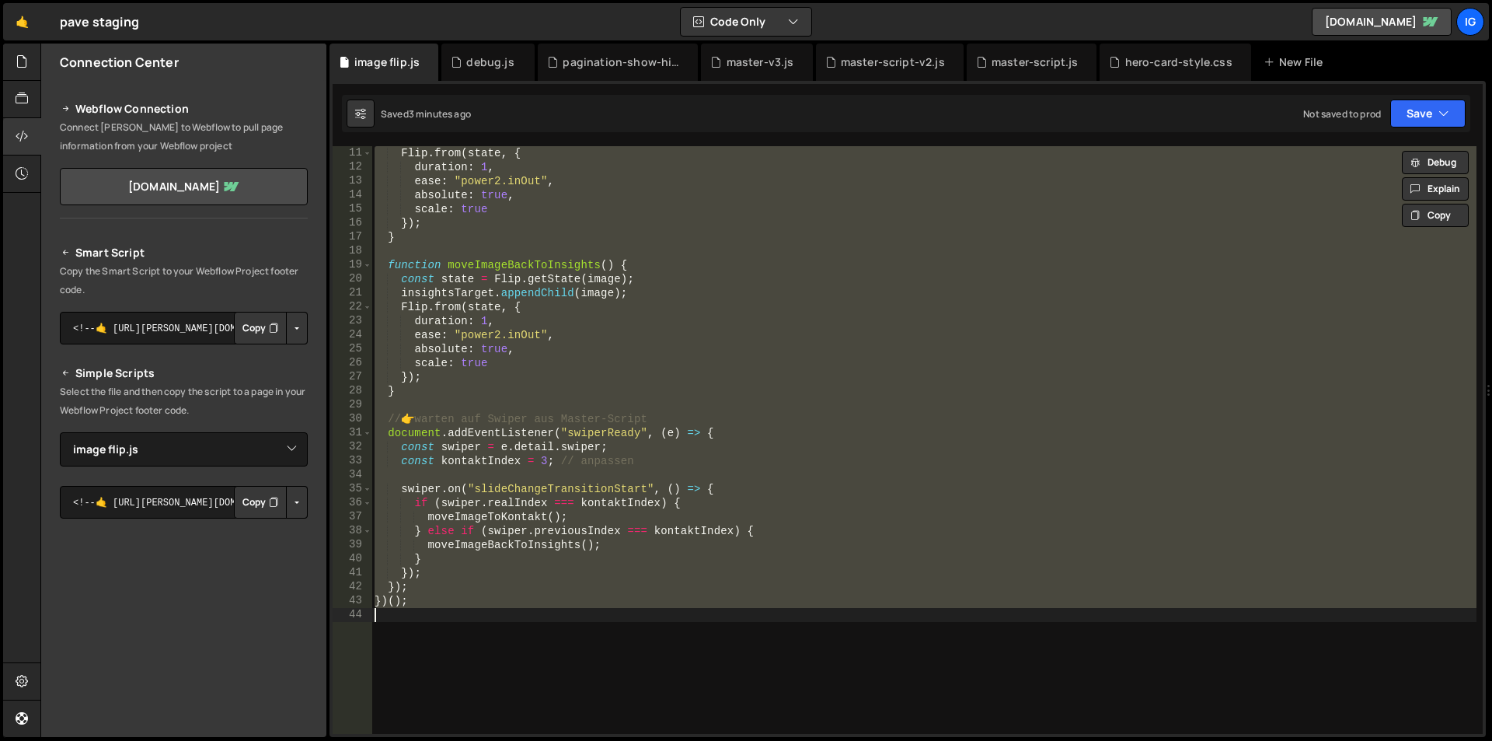
paste textarea
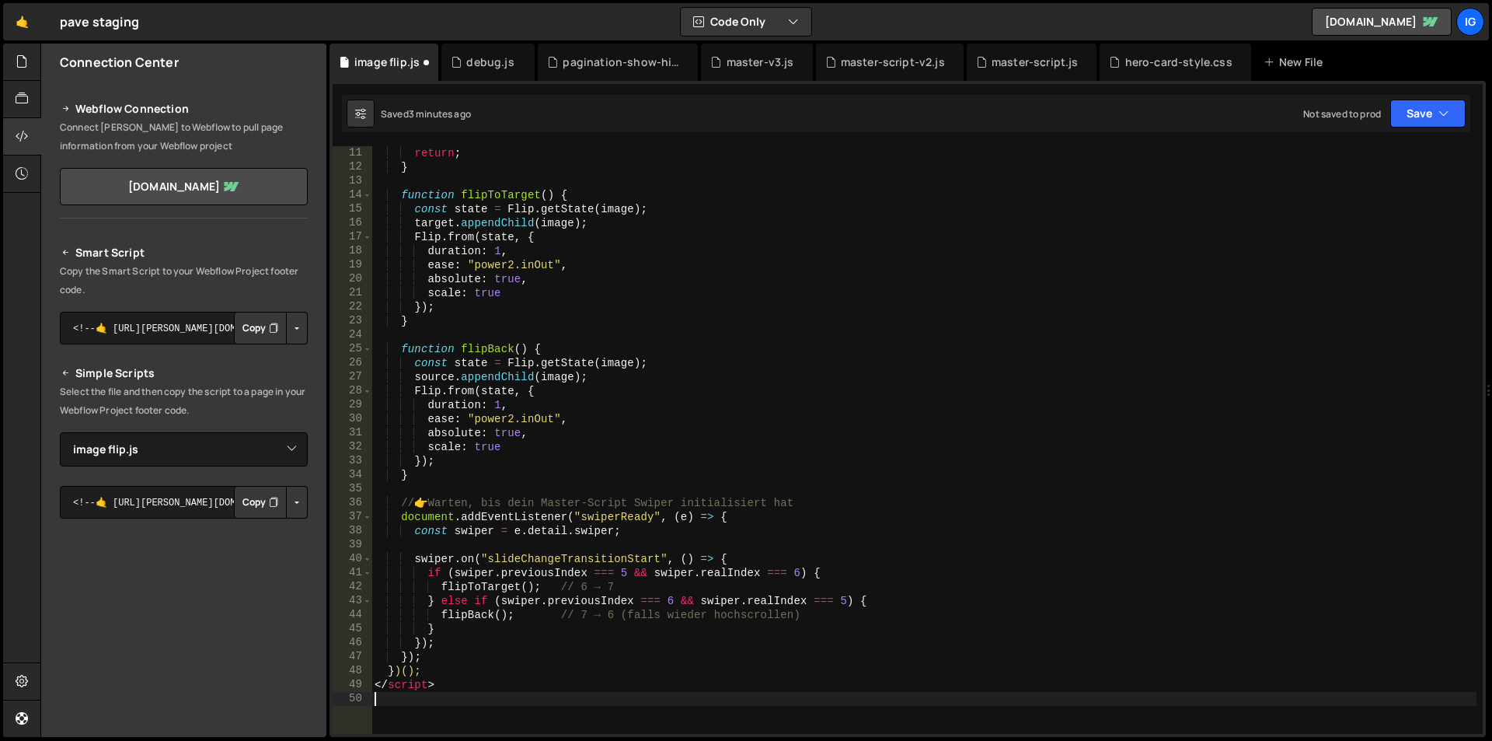
drag, startPoint x: 438, startPoint y: 686, endPoint x: 328, endPoint y: 691, distance: 109.7
click at [328, 691] on div "Files New File Javascript files 1 debug.js 0 1 grow-to-100.js 0 1 hero-animatio…" at bounding box center [766, 391] width 1452 height 694
type textarea "</script>"
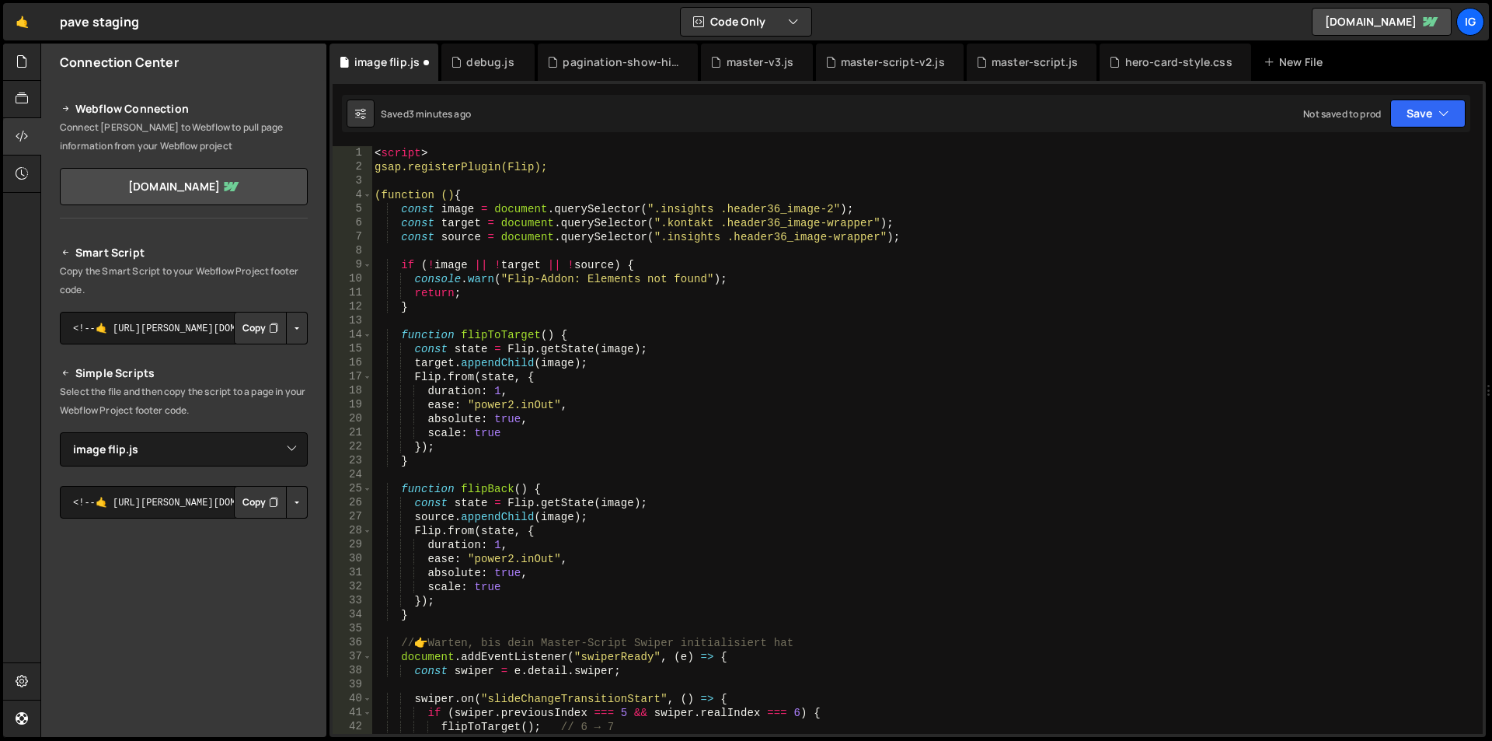
scroll to position [0, 0]
drag, startPoint x: 351, startPoint y: 148, endPoint x: 323, endPoint y: 148, distance: 27.2
click at [321, 148] on div "Files New File Javascript files 1 debug.js 0 1 grow-to-100.js 0 1 hero-animatio…" at bounding box center [766, 391] width 1452 height 694
type textarea "<script>"
type textarea "gsap.registerPlugin(Flip);"
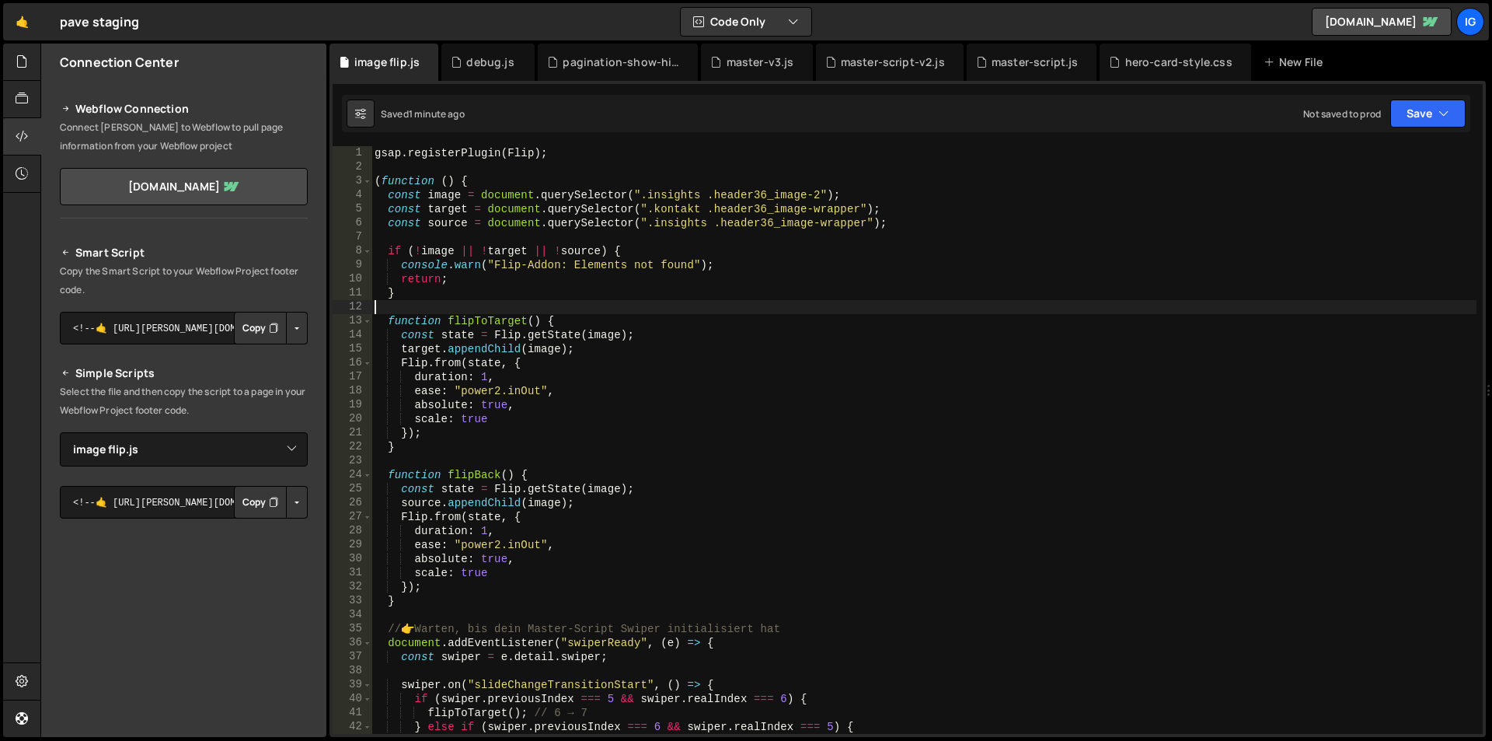
click at [591, 312] on div "gsap . registerPlugin ( Flip ) ; ( function ( ) { const image = document . quer…" at bounding box center [924, 454] width 1105 height 616
click at [997, 68] on div "master-script.js" at bounding box center [1035, 62] width 87 height 16
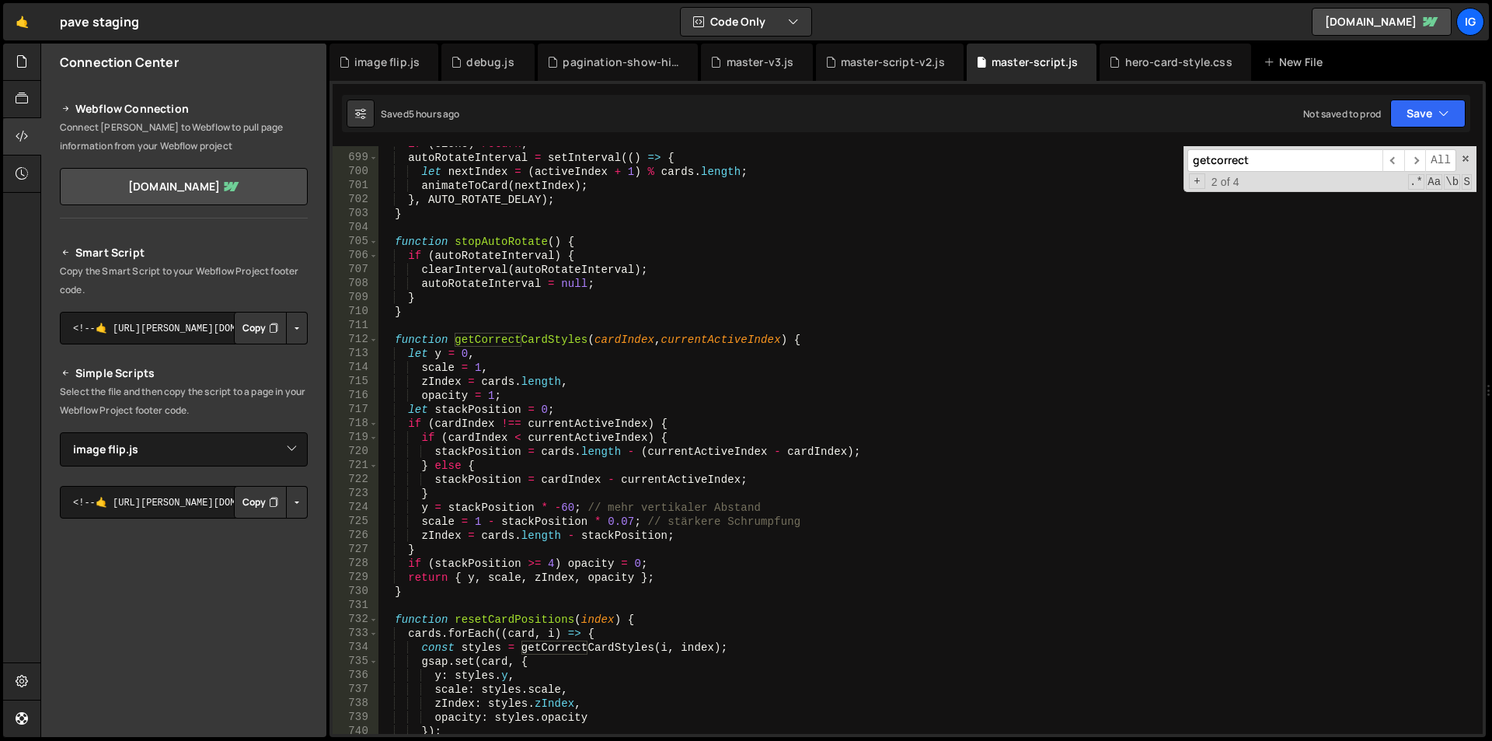
click at [1226, 157] on input "getcorrect" at bounding box center [1285, 160] width 195 height 23
paste input "onst swiper = new Swiper"
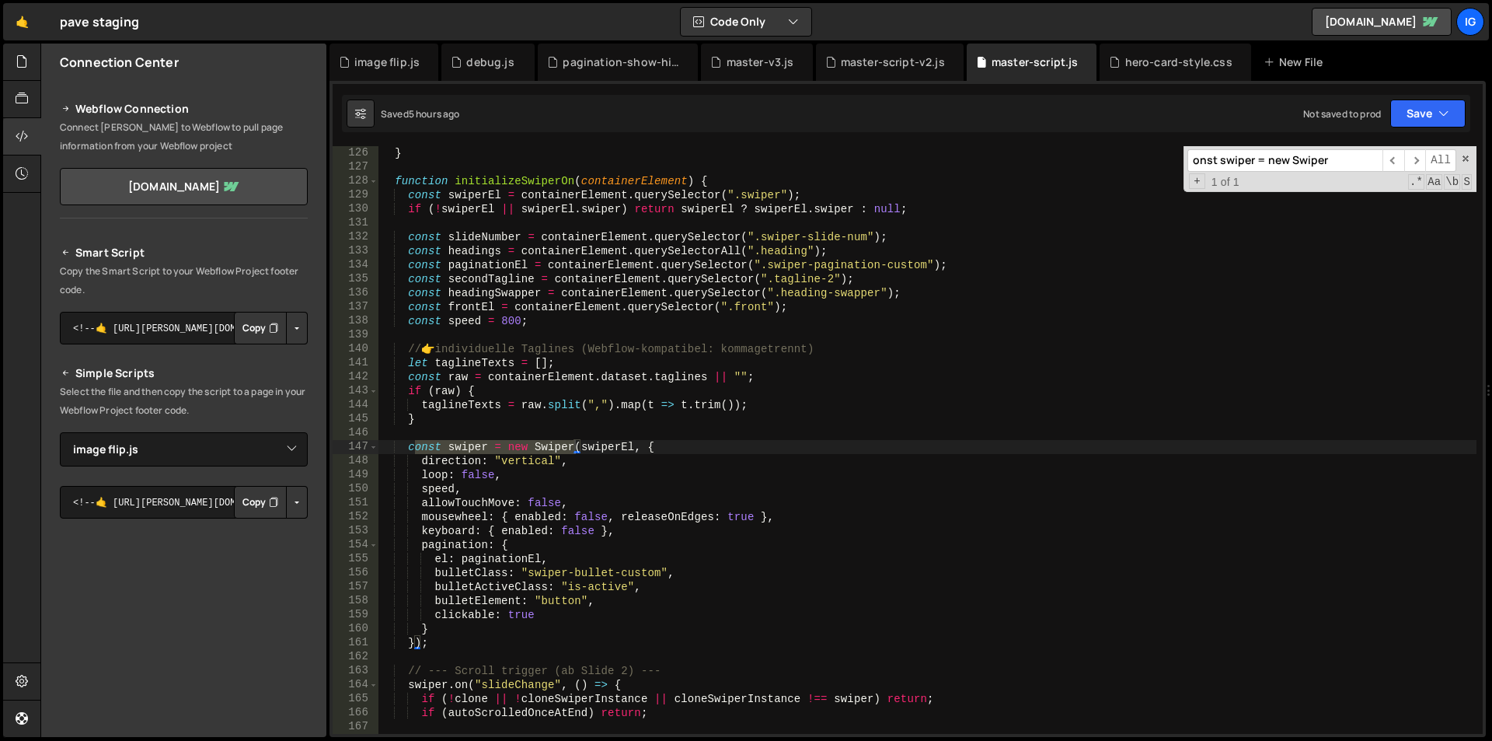
type input "onst swiper = new Swiper"
type textarea "});"
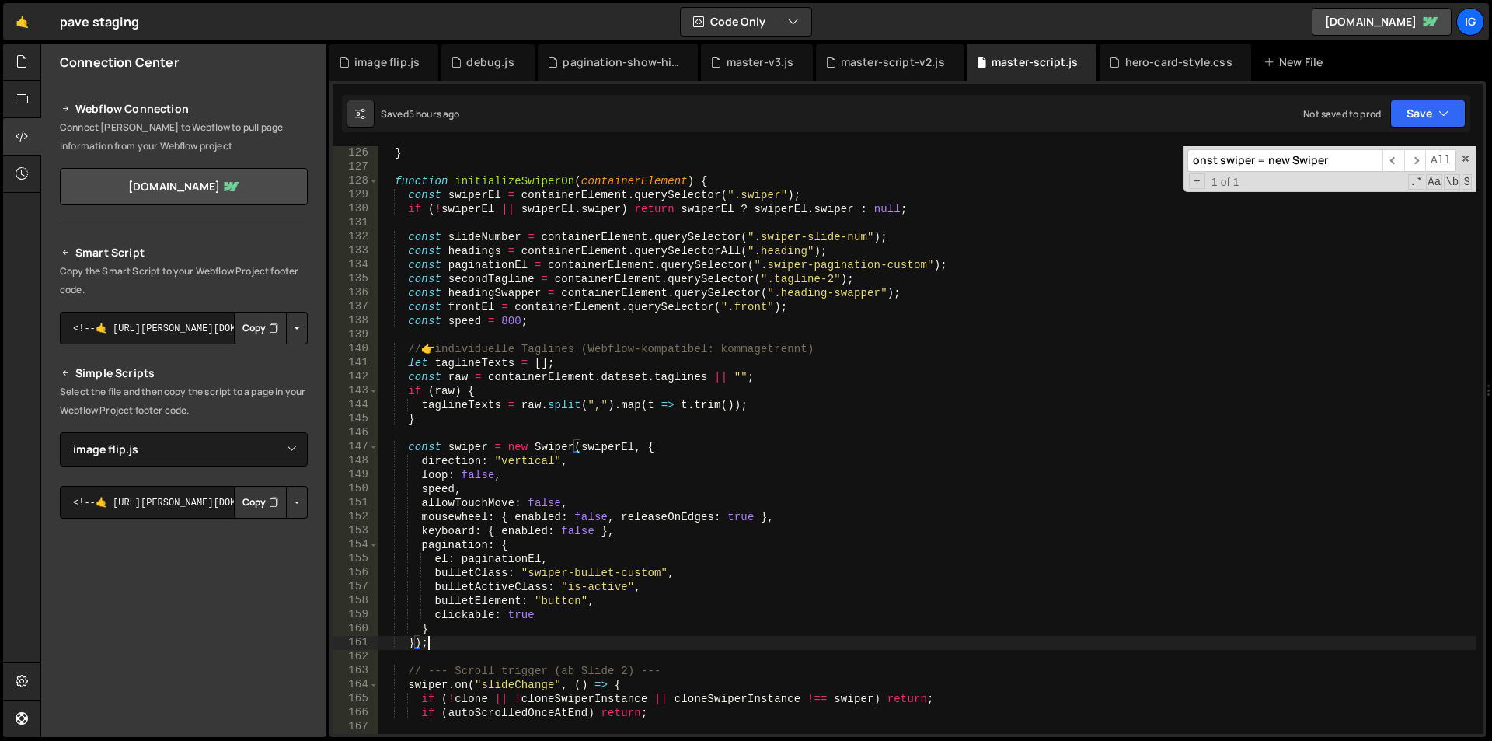
click at [438, 646] on div "} function initializeSwiperOn ( containerElement ) { const swiperEl = container…" at bounding box center [928, 454] width 1098 height 616
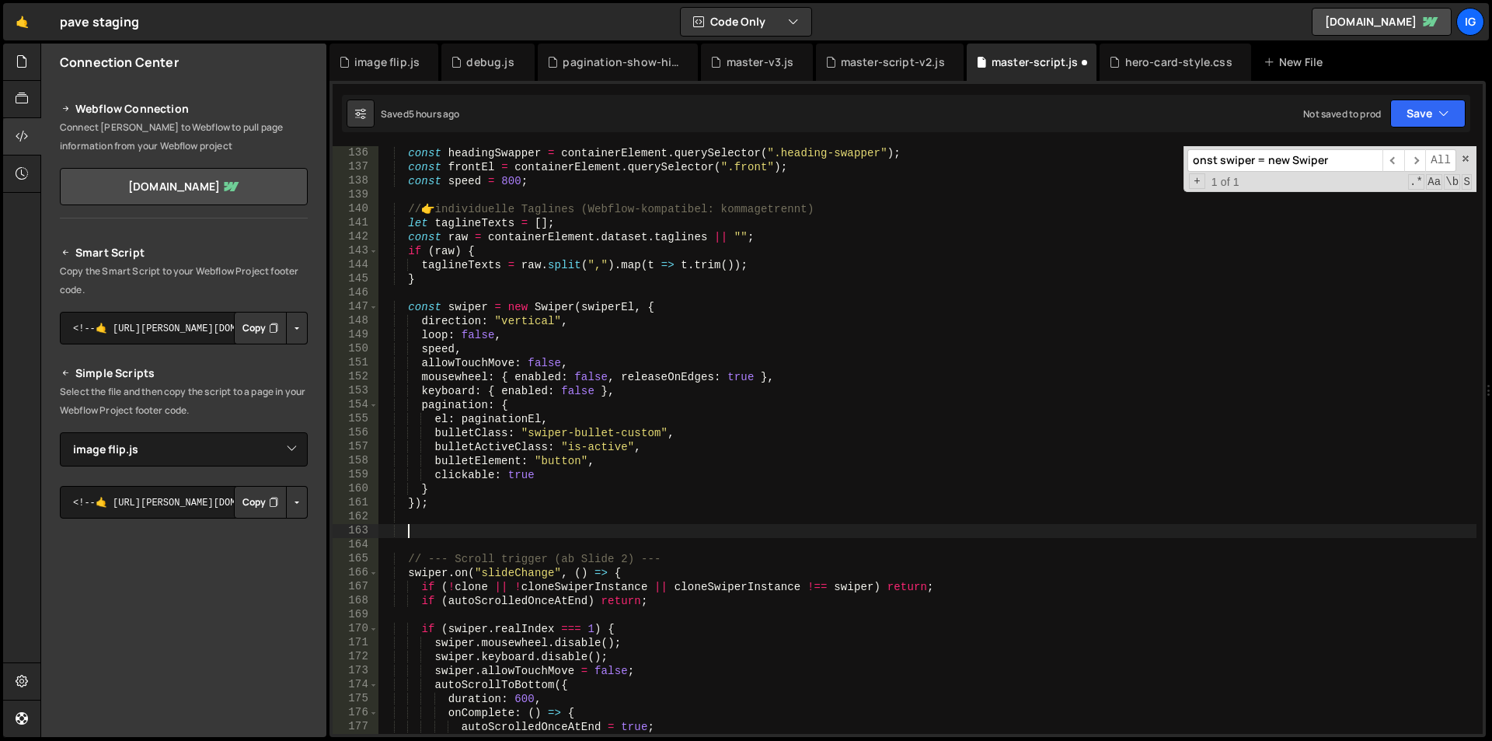
scroll to position [1936, 0]
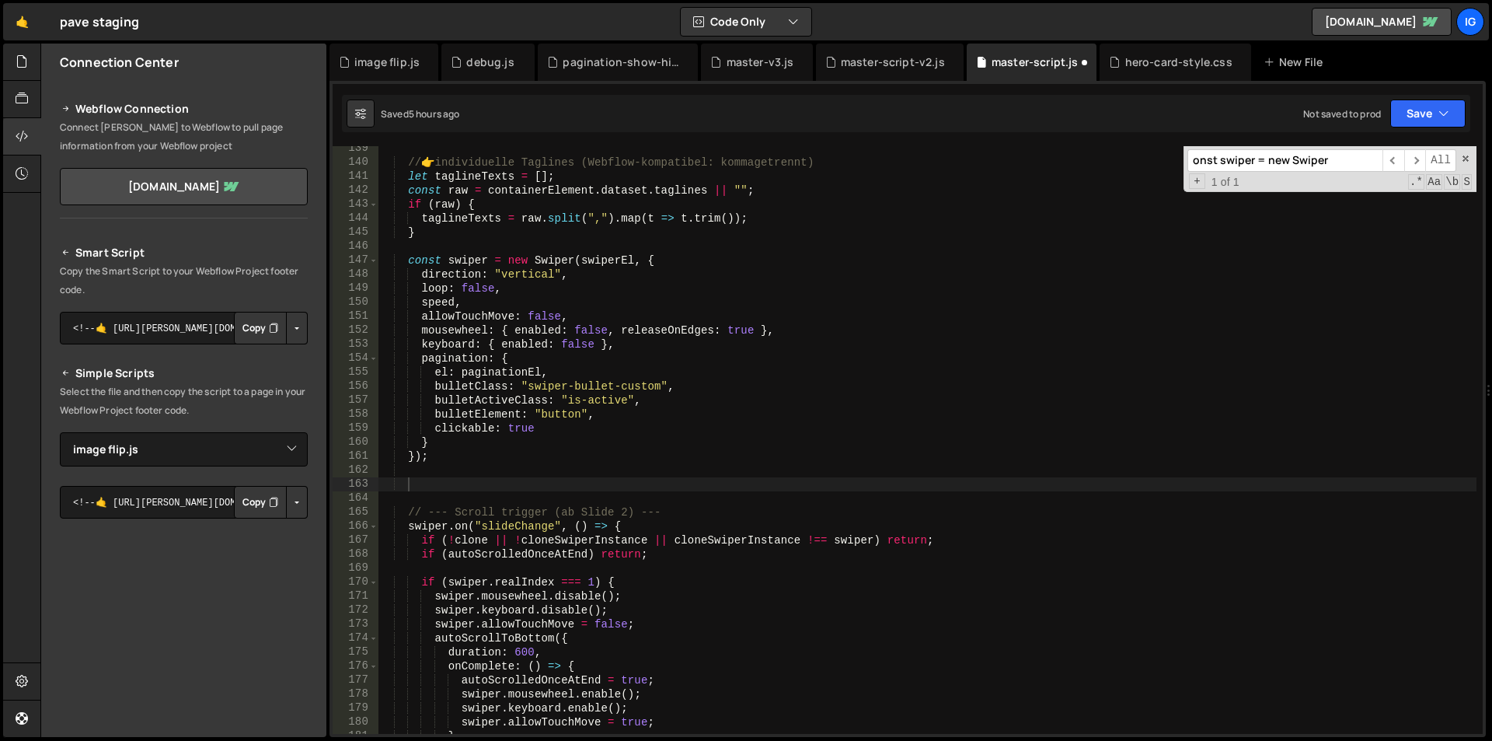
click at [393, 485] on div "// 👉 individuelle Taglines (Webflow-kompatibel: kommagetrennt) let taglineTexts…" at bounding box center [928, 449] width 1098 height 616
paste textarea "}));"
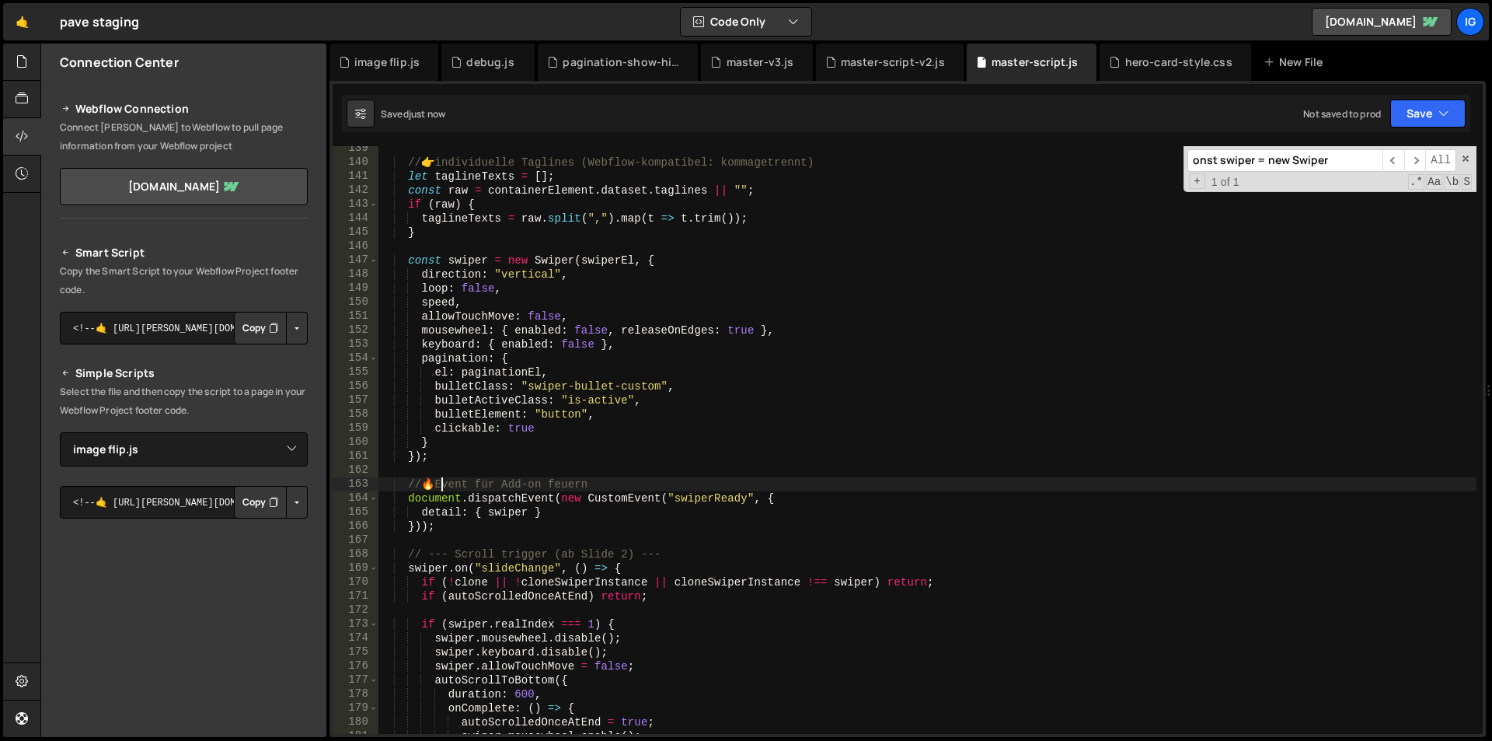
click at [436, 483] on div "// 👉 individuelle Taglines (Webflow-kompatibel: kommagetrennt) let taglineTexts…" at bounding box center [928, 449] width 1098 height 616
click at [714, 370] on div "// 👉 individuelle Taglines (Webflow-kompatibel: kommagetrennt) let taglineTexts…" at bounding box center [928, 449] width 1098 height 616
type textarea "el: paginationEl,"
click at [366, 70] on div "image flip.js" at bounding box center [384, 62] width 109 height 37
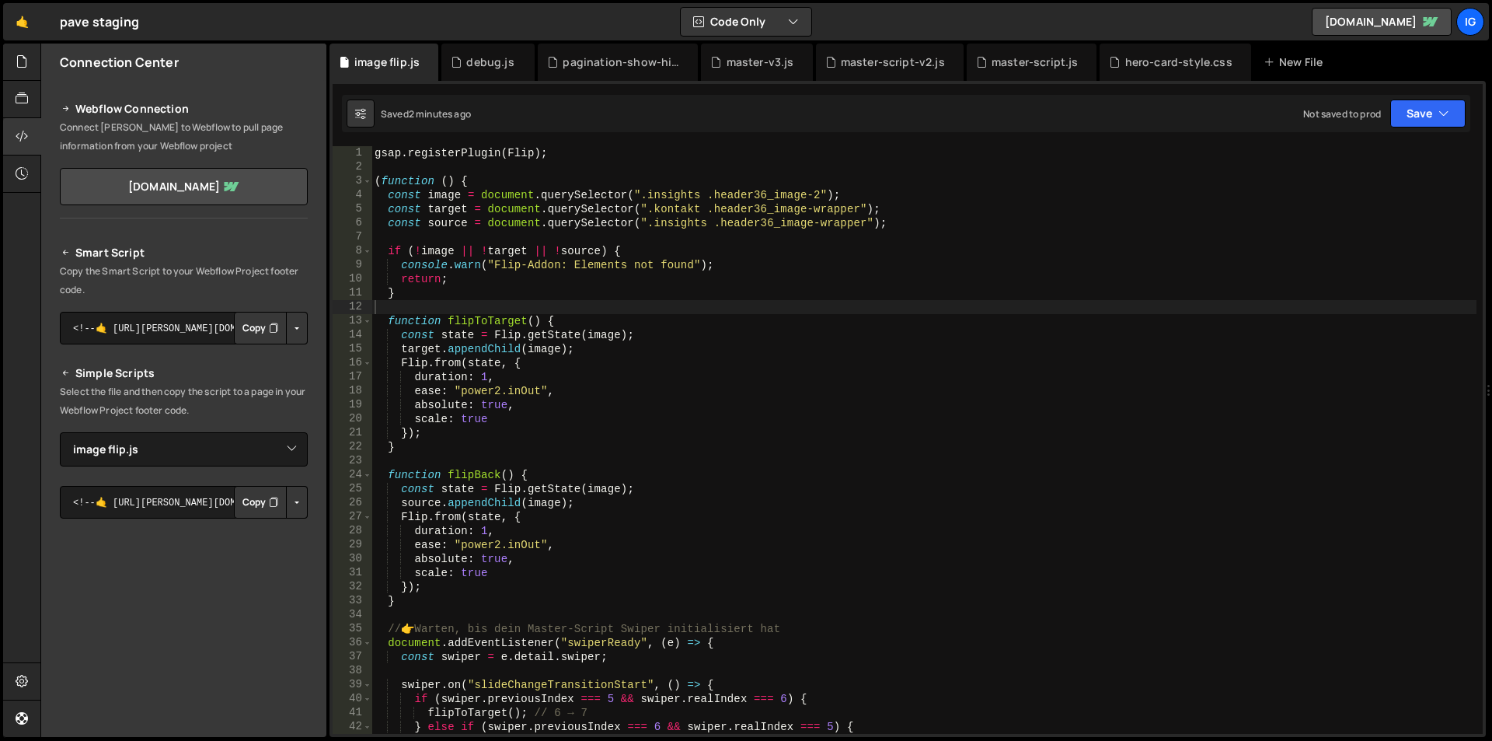
type textarea "gsap.registerPlugin(Flip);"
drag, startPoint x: 560, startPoint y: 154, endPoint x: 302, endPoint y: 140, distance: 257.7
click at [302, 140] on div "Files New File Javascript files 1 debug.js 0 1 grow-to-100.js 0 1 hero-animatio…" at bounding box center [766, 391] width 1452 height 694
type textarea "(function () {"
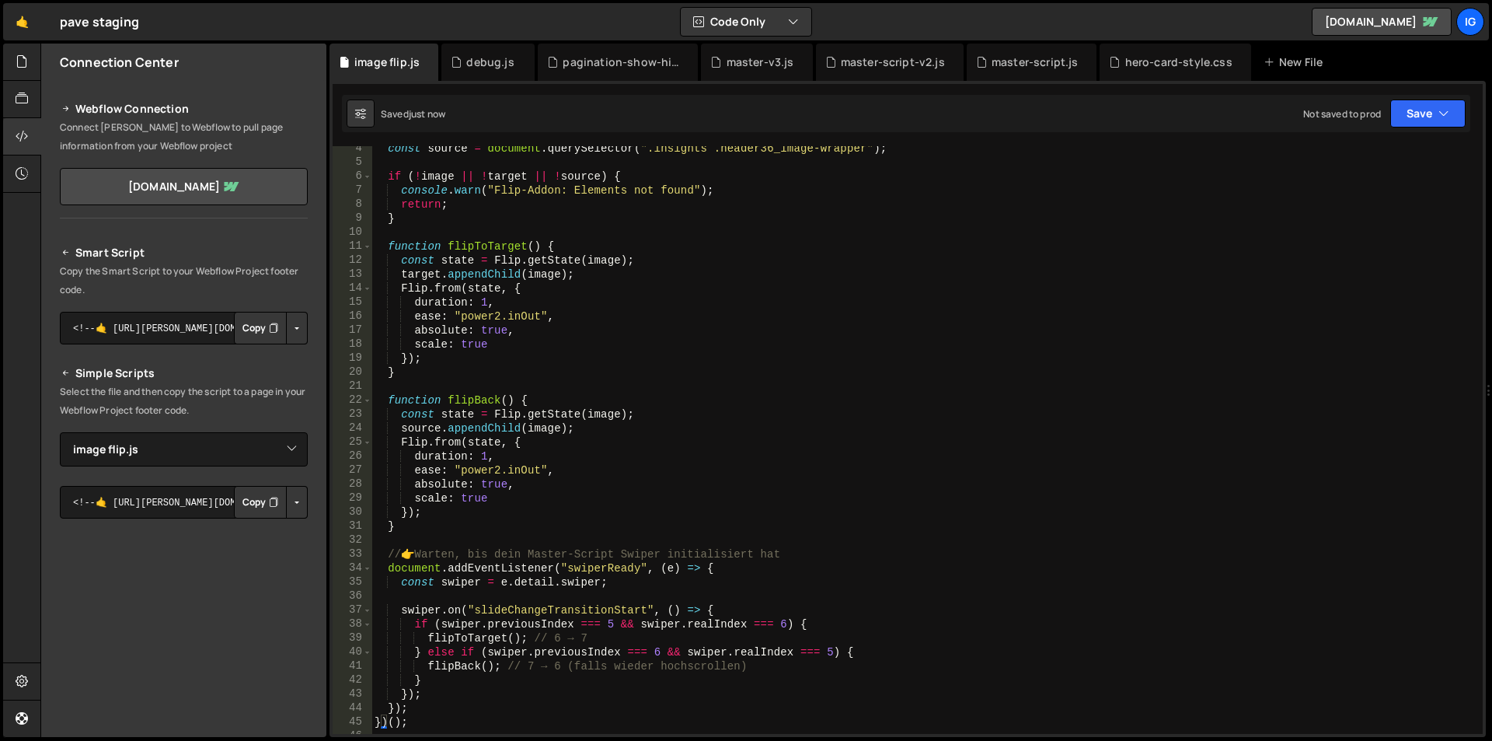
scroll to position [93, 0]
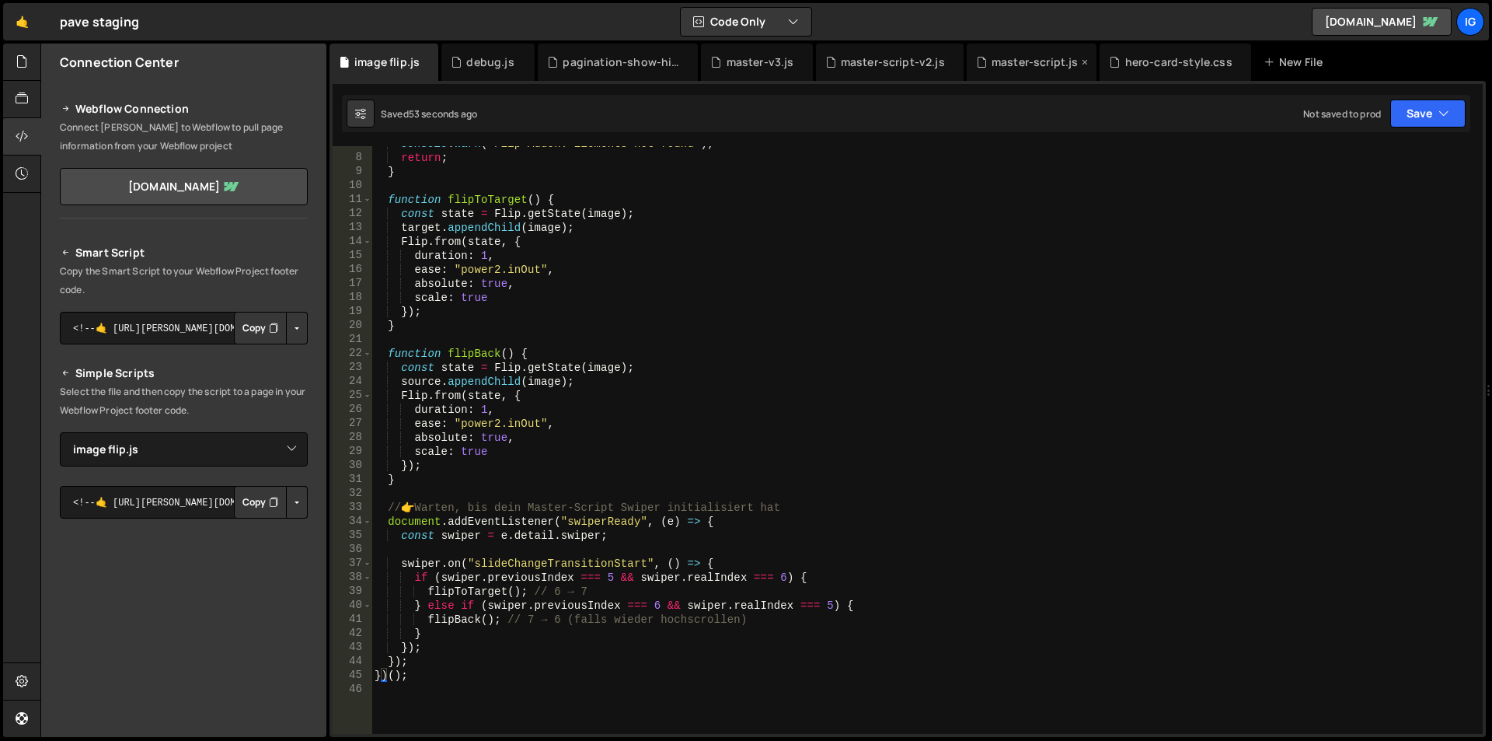
click at [1018, 67] on div "master-script.js" at bounding box center [1035, 62] width 87 height 16
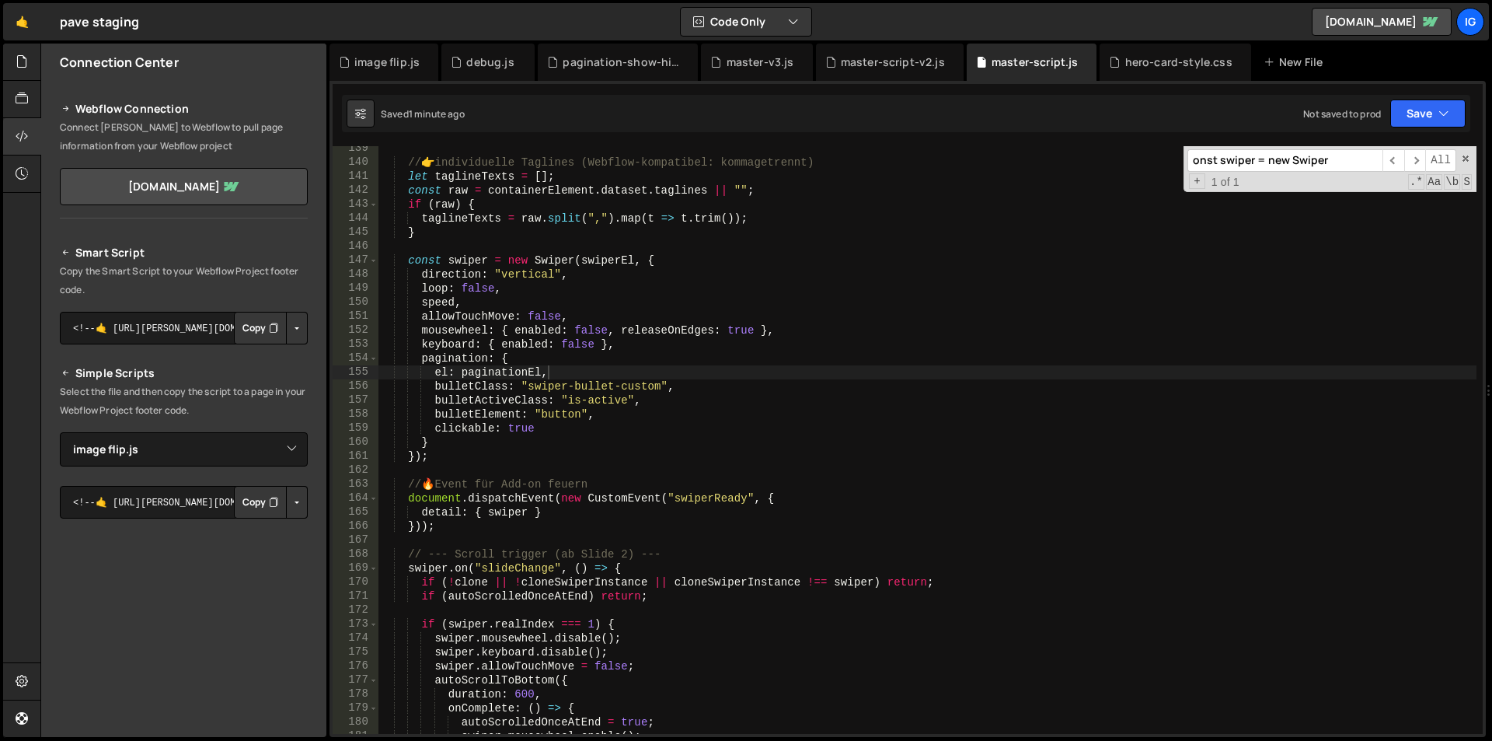
click at [804, 345] on div "// 👉 individuelle Taglines (Webflow-kompatibel: kommagetrennt) let taglineTexts…" at bounding box center [928, 449] width 1098 height 616
type textarea "})();"
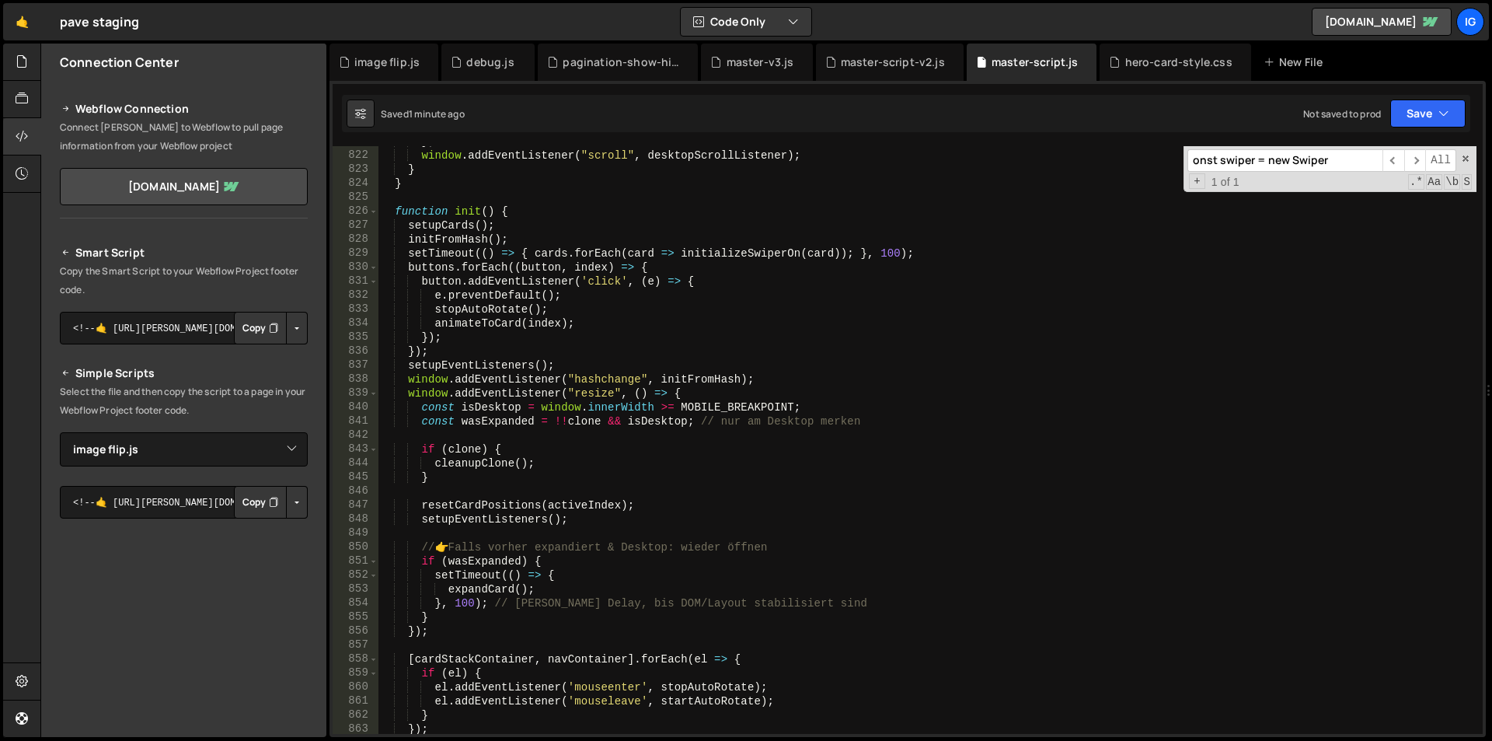
scroll to position [11205, 0]
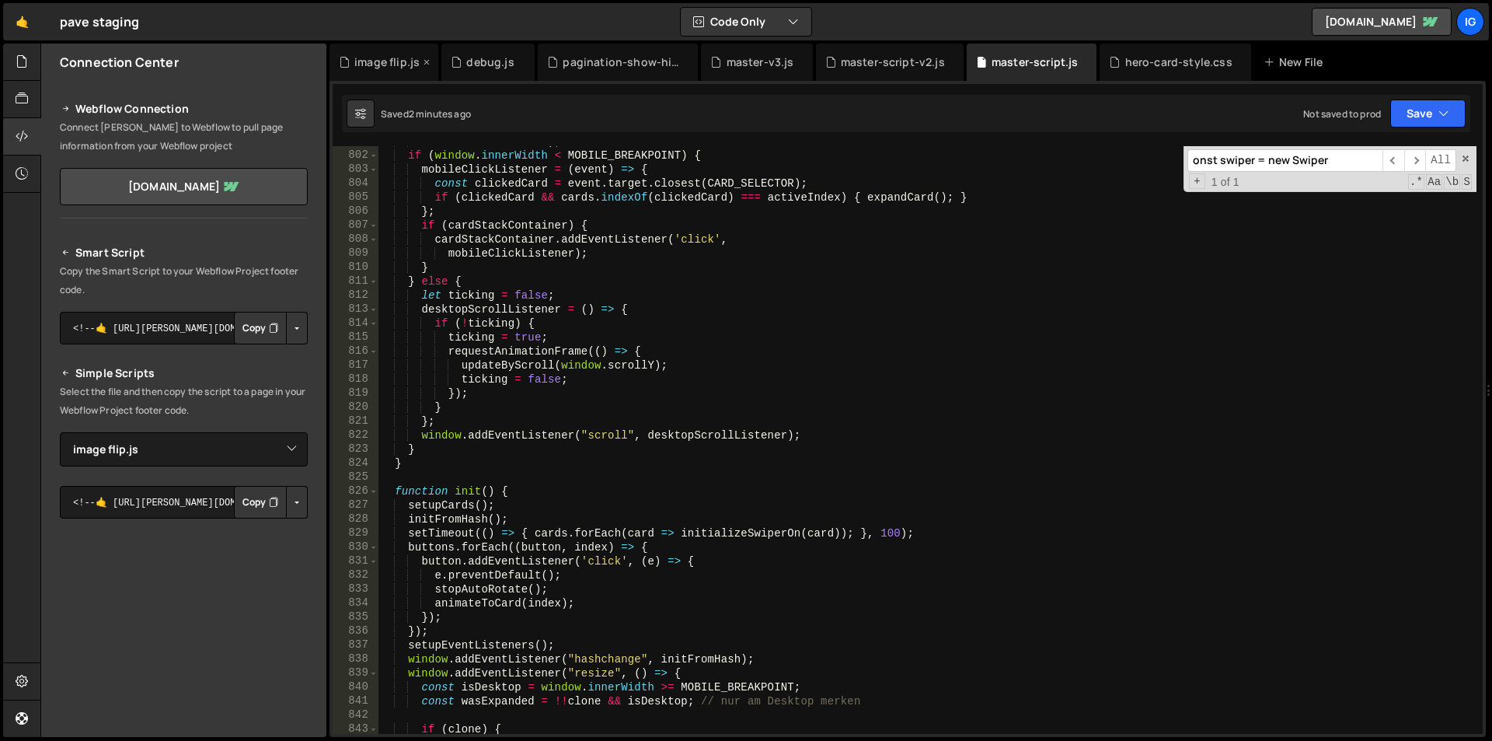
click at [386, 69] on div "image flip.js" at bounding box center [386, 62] width 65 height 16
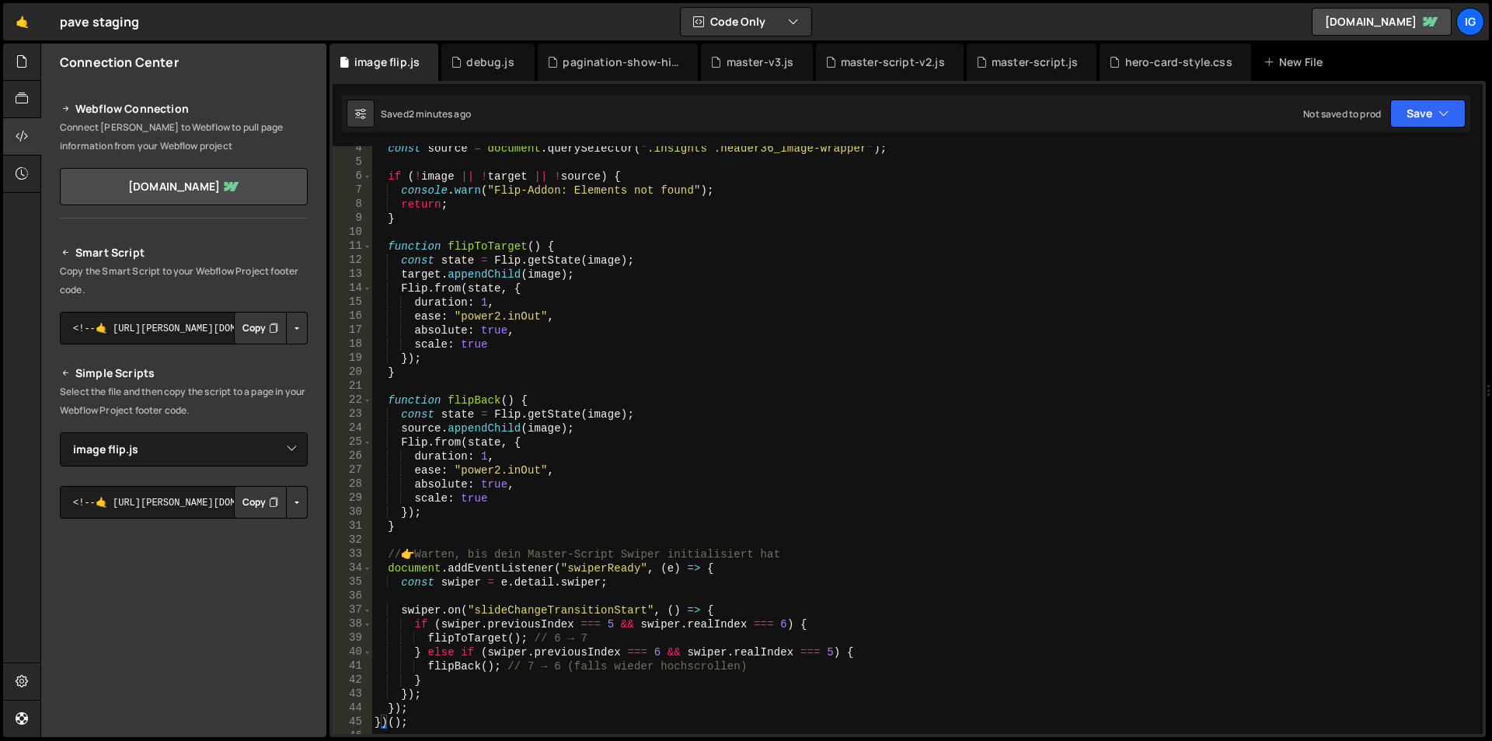
scroll to position [0, 0]
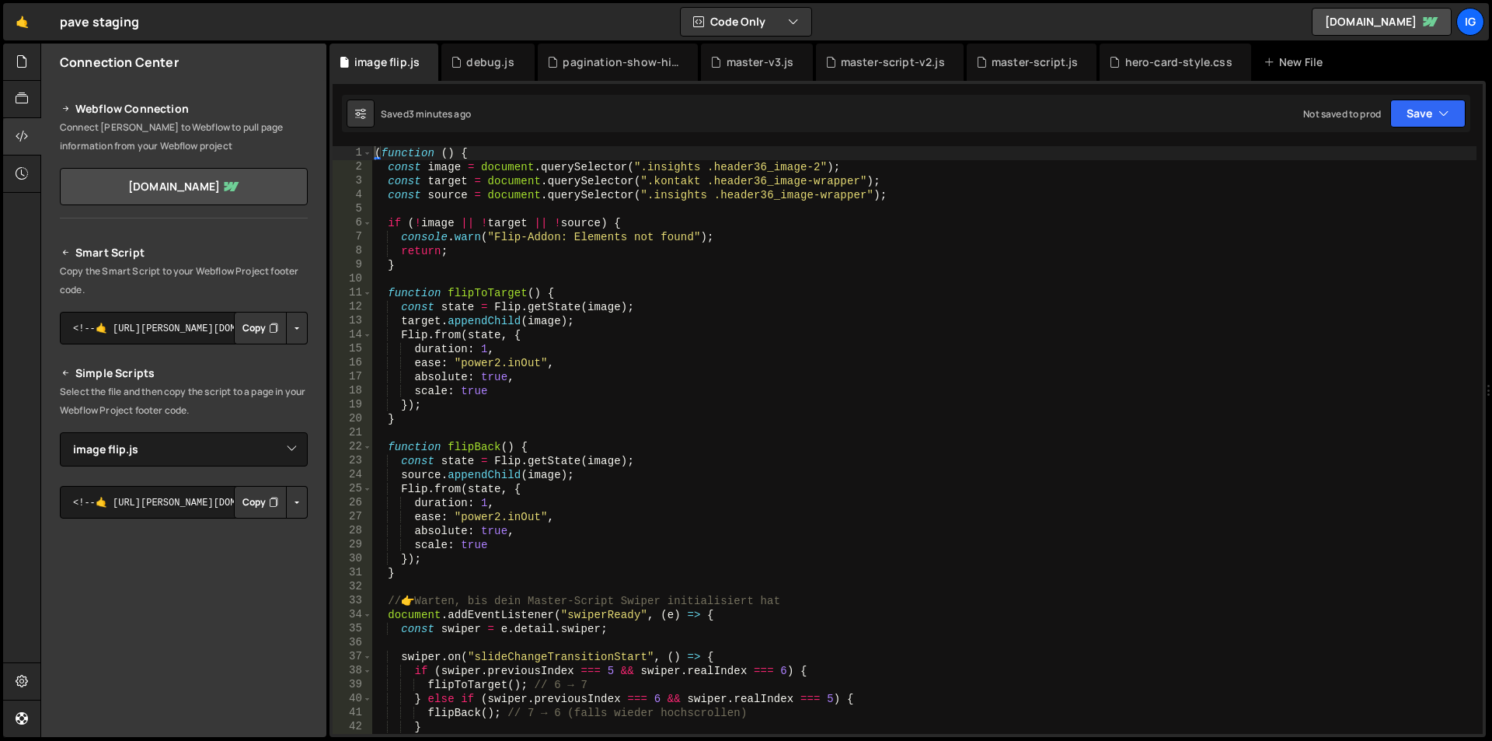
click at [1492, 288] on div at bounding box center [1489, 391] width 6 height 694
type textarea "}"
click at [777, 418] on div "( function ( ) { const image = document . querySelector ( ".insights .header36_…" at bounding box center [924, 454] width 1105 height 616
